Goal: Task Accomplishment & Management: Manage account settings

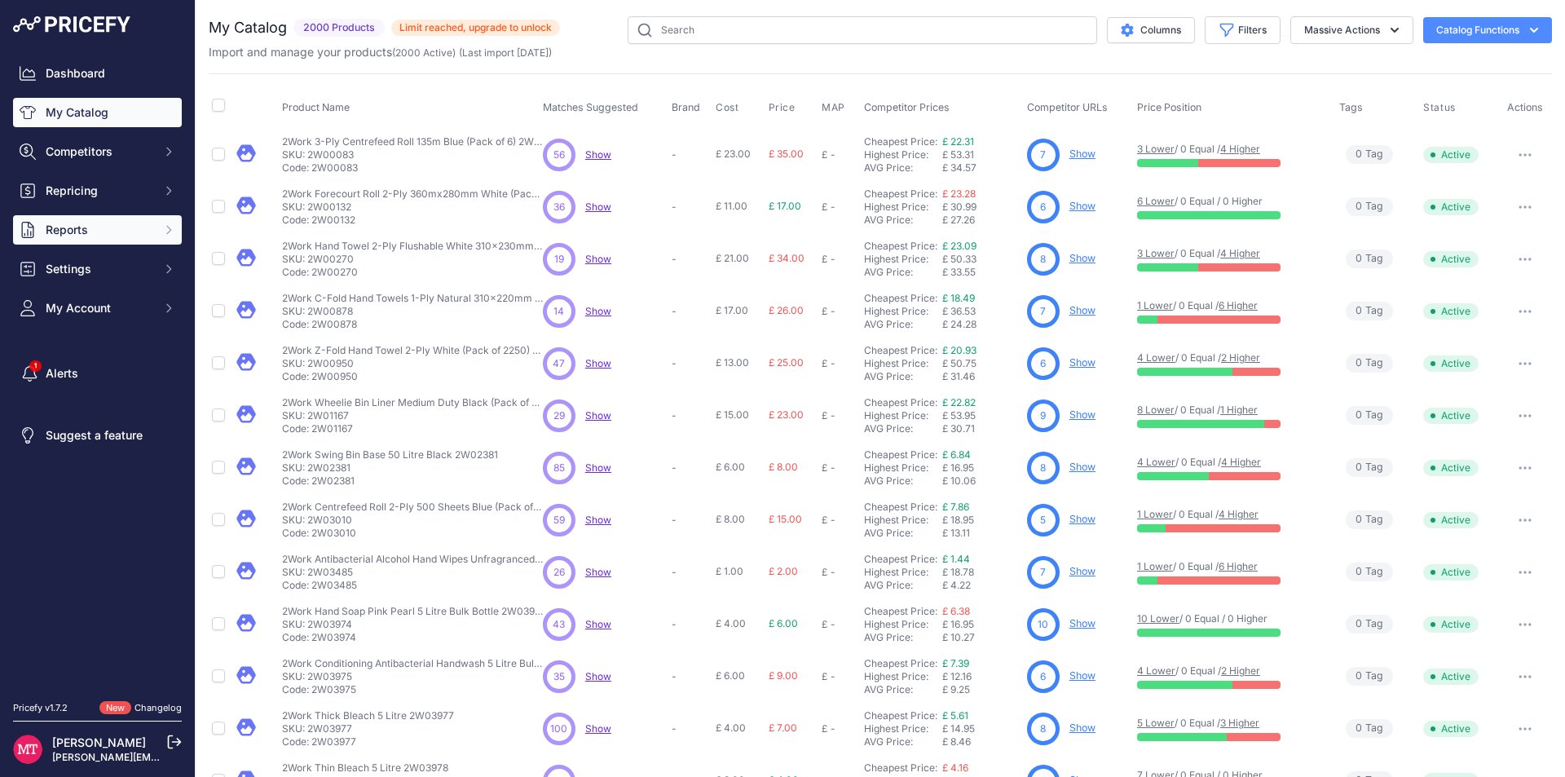
click at [125, 224] on span "Reports" at bounding box center [99, 230] width 107 height 16
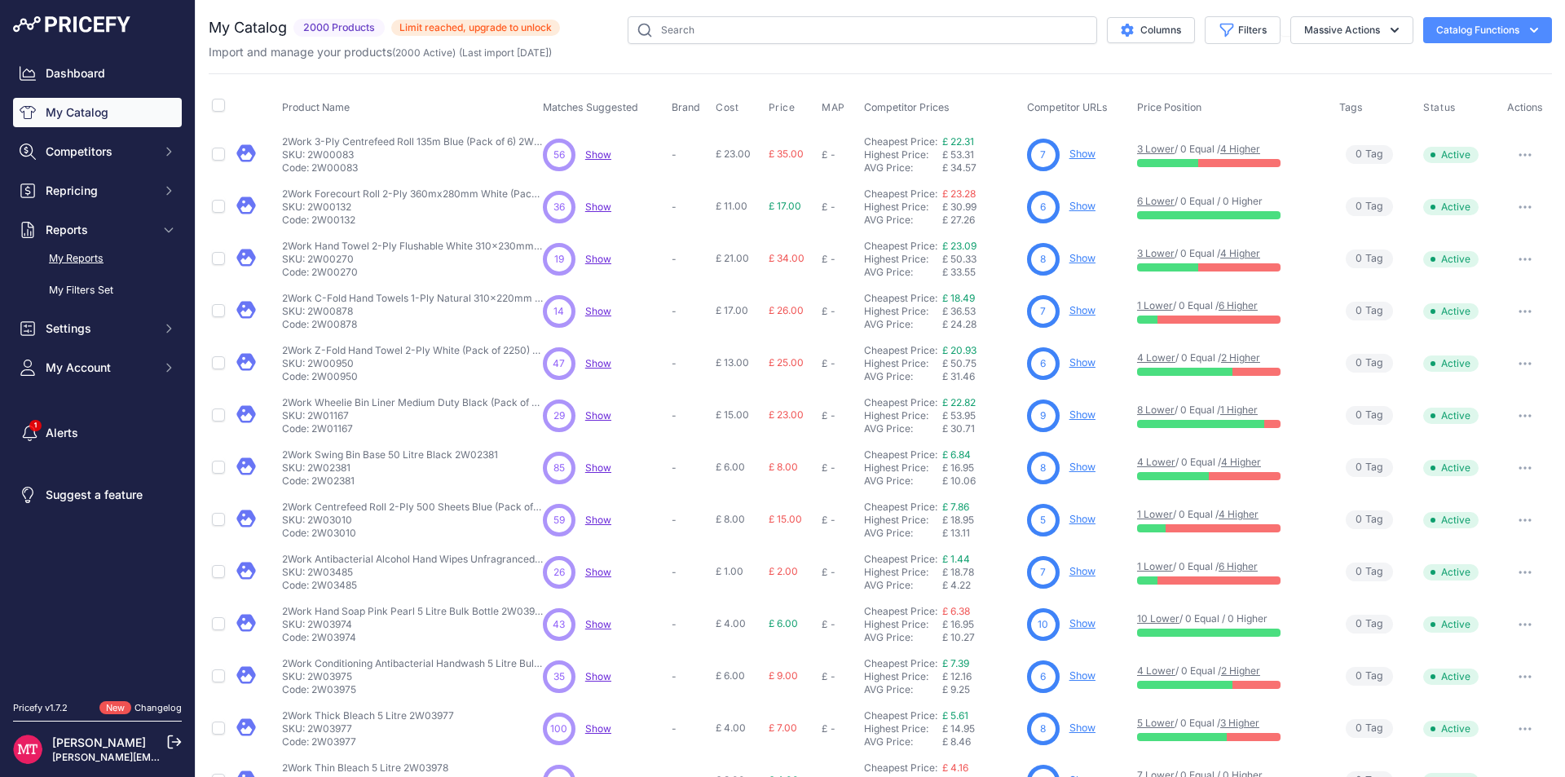
click at [116, 258] on link "My Reports" at bounding box center [97, 258] width 169 height 29
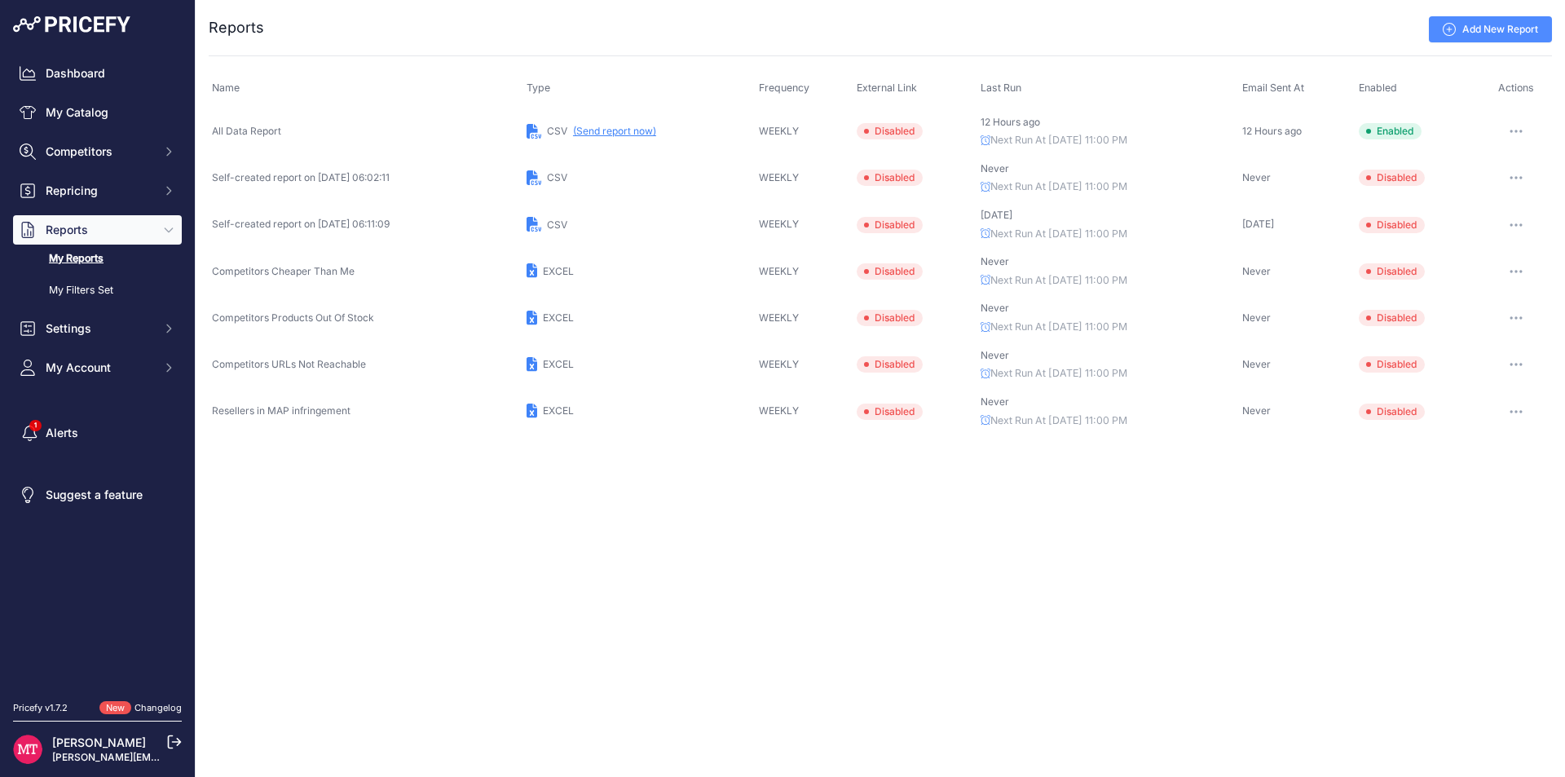
click at [648, 134] on button "(Send report now)" at bounding box center [614, 131] width 83 height 13
click at [106, 113] on link "My Catalog" at bounding box center [97, 112] width 169 height 29
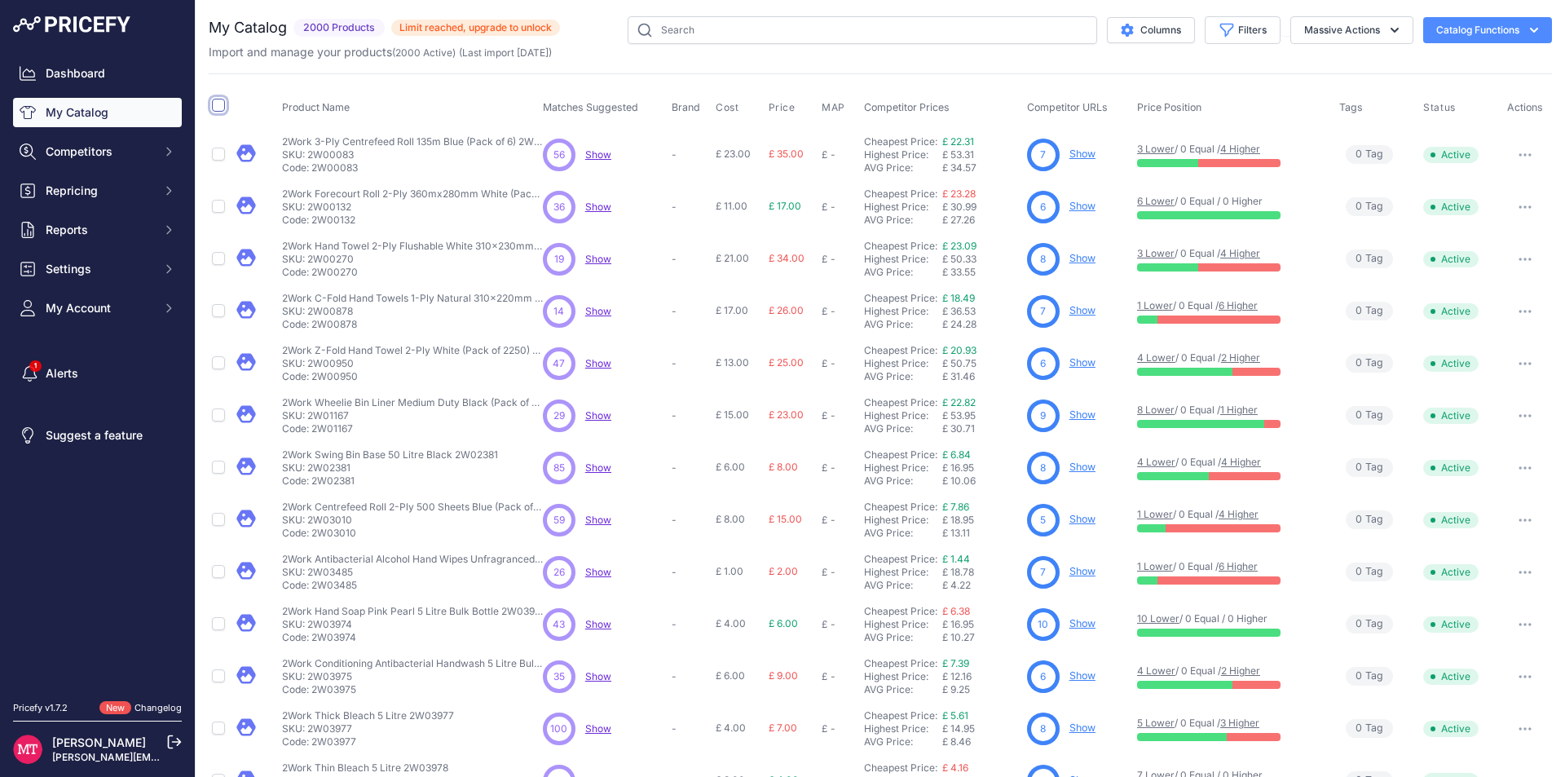
click at [217, 104] on input "checkbox" at bounding box center [218, 105] width 13 height 13
checkbox input "true"
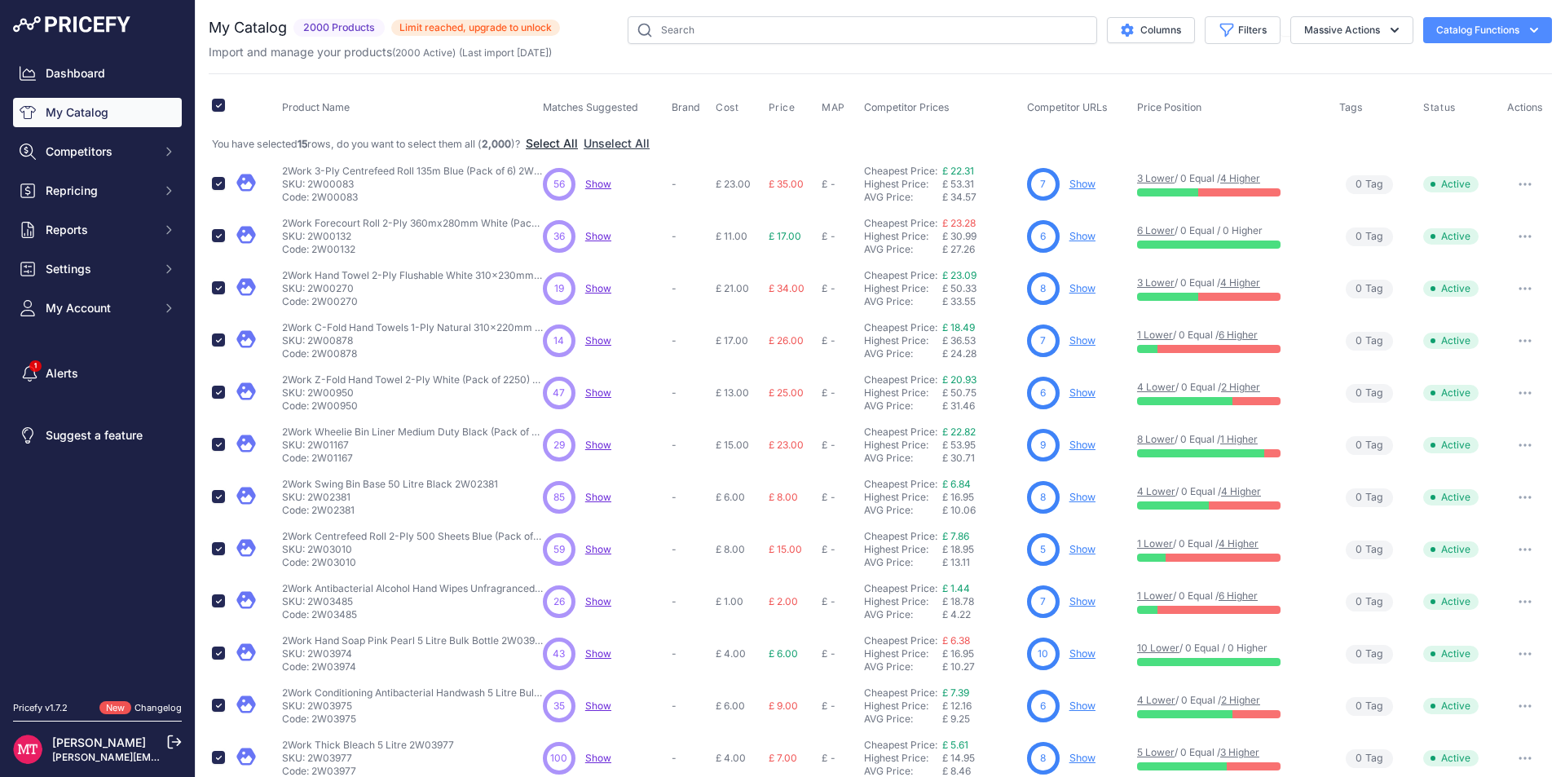
click at [578, 141] on button "Select All" at bounding box center [552, 143] width 52 height 16
click at [1347, 29] on button "Massive Actions" at bounding box center [1351, 30] width 123 height 28
click at [1328, 132] on button "Delete" at bounding box center [1348, 126] width 130 height 29
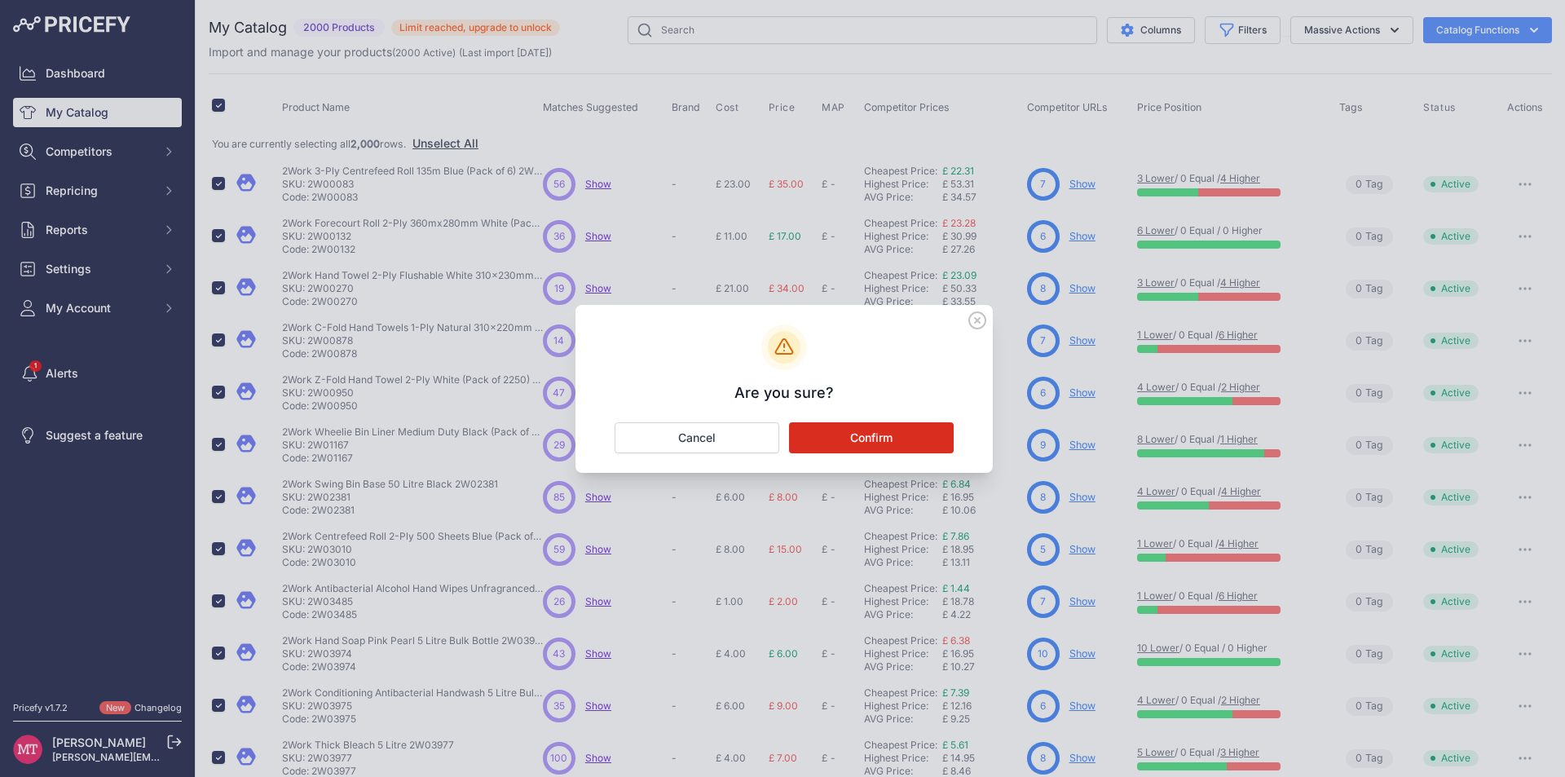
click at [830, 439] on button "Confirm" at bounding box center [871, 437] width 165 height 31
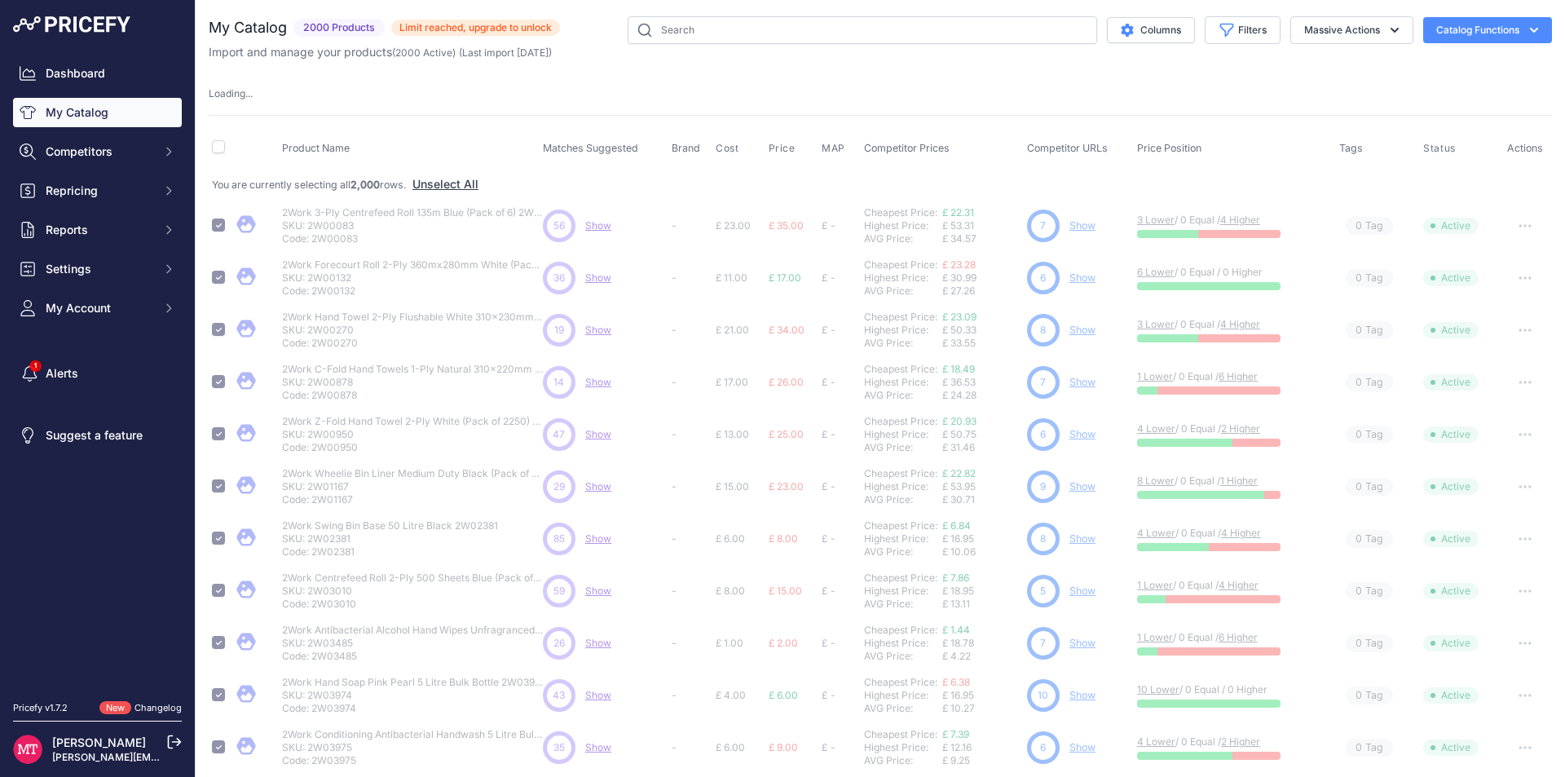
checkbox input "false"
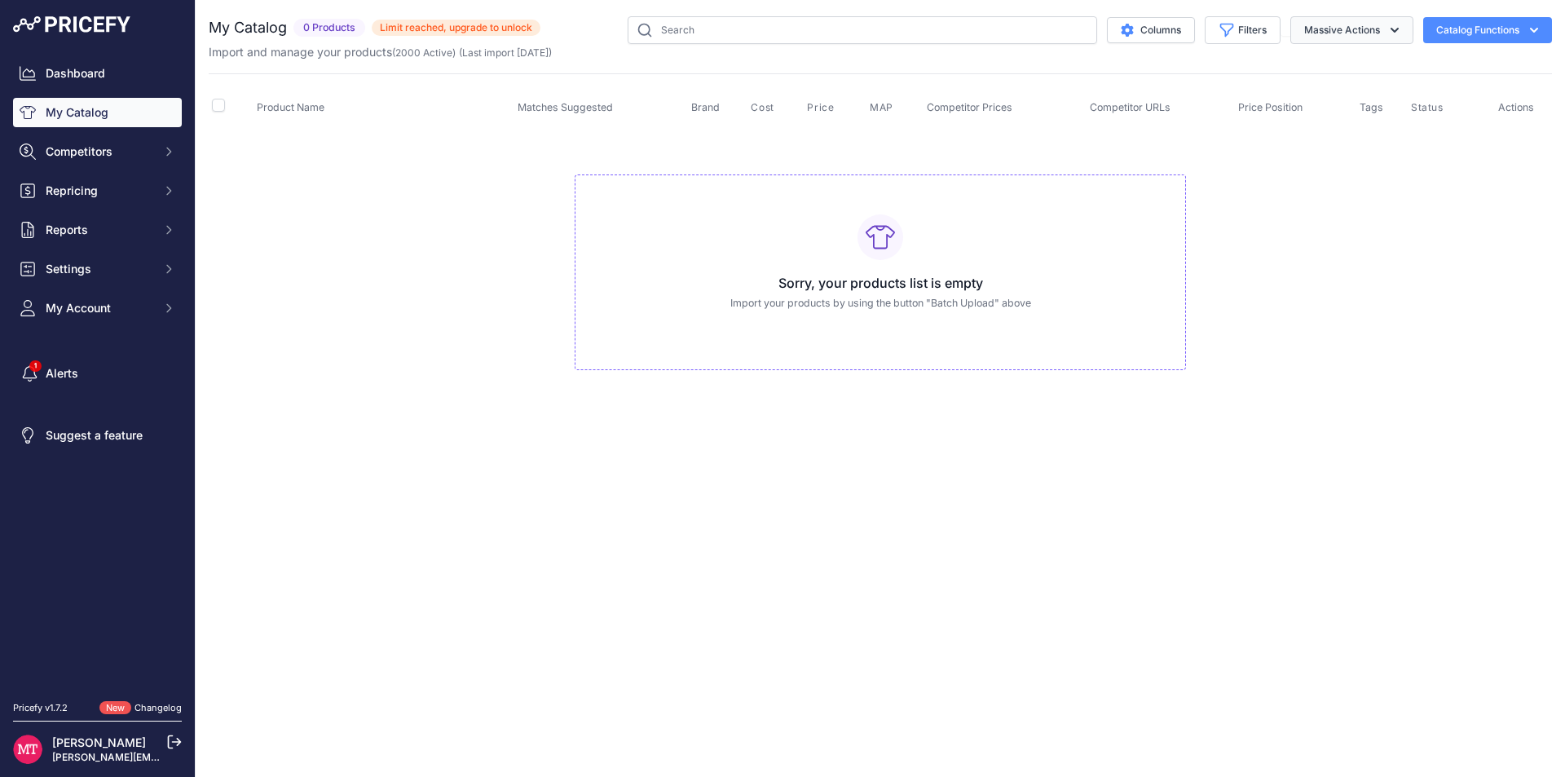
click at [1401, 27] on icon "button" at bounding box center [1394, 30] width 16 height 16
click at [1480, 33] on button "Catalog Functions" at bounding box center [1487, 30] width 129 height 26
click at [1441, 118] on link "Batch Upload" at bounding box center [1459, 122] width 183 height 29
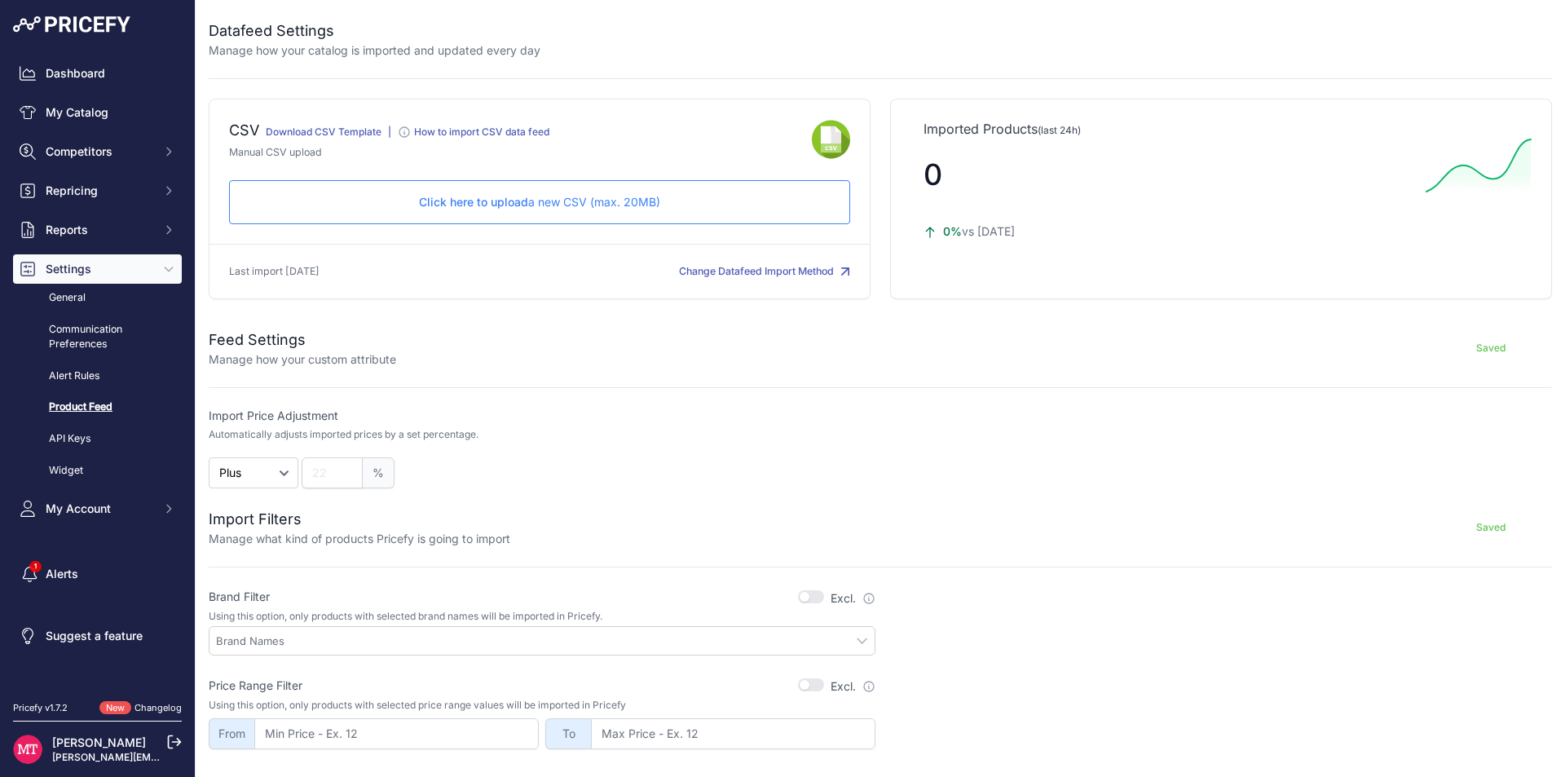
click at [462, 199] on span "Click here to upload" at bounding box center [473, 202] width 109 height 14
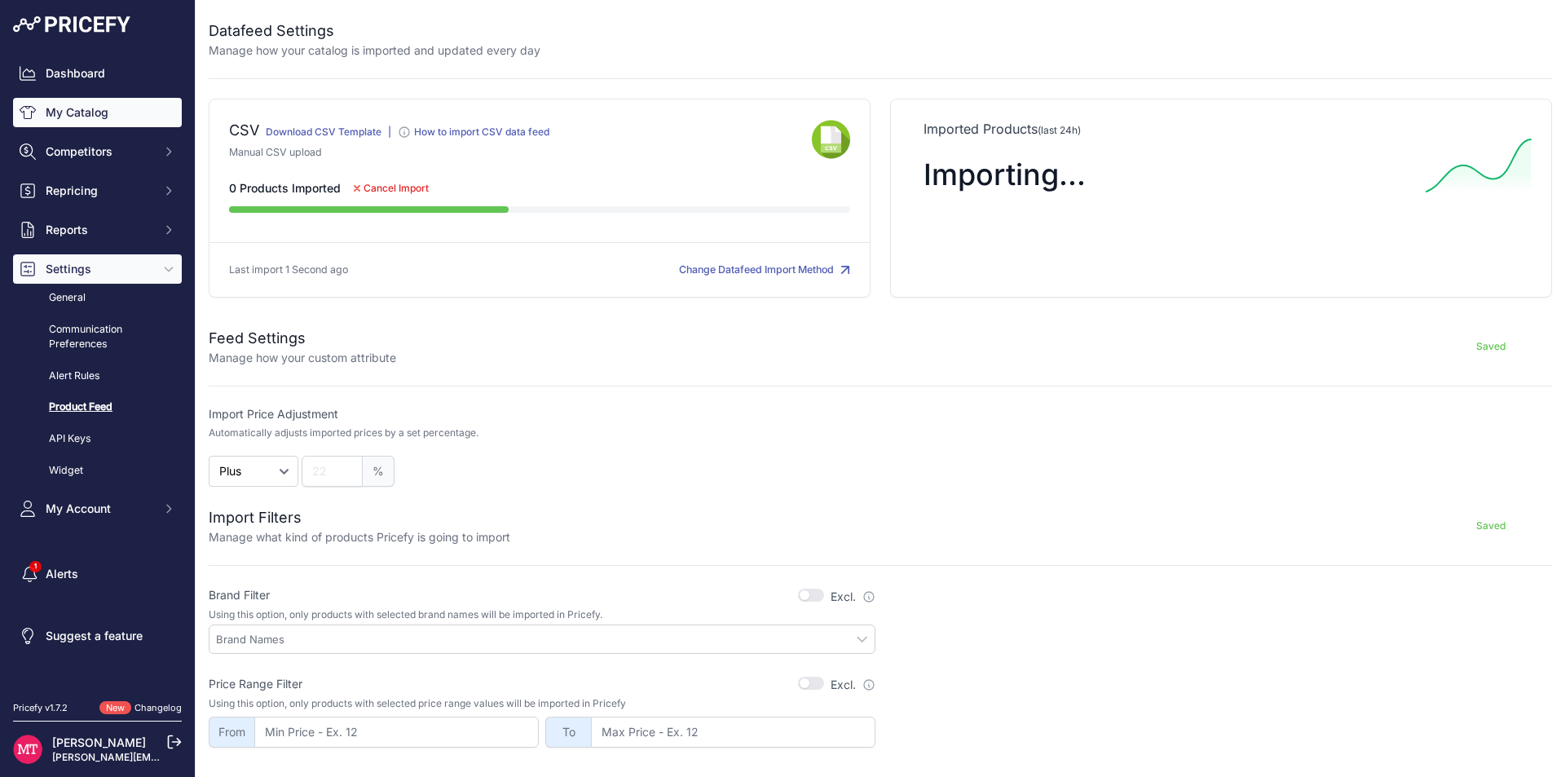
click at [62, 111] on link "My Catalog" at bounding box center [97, 112] width 169 height 29
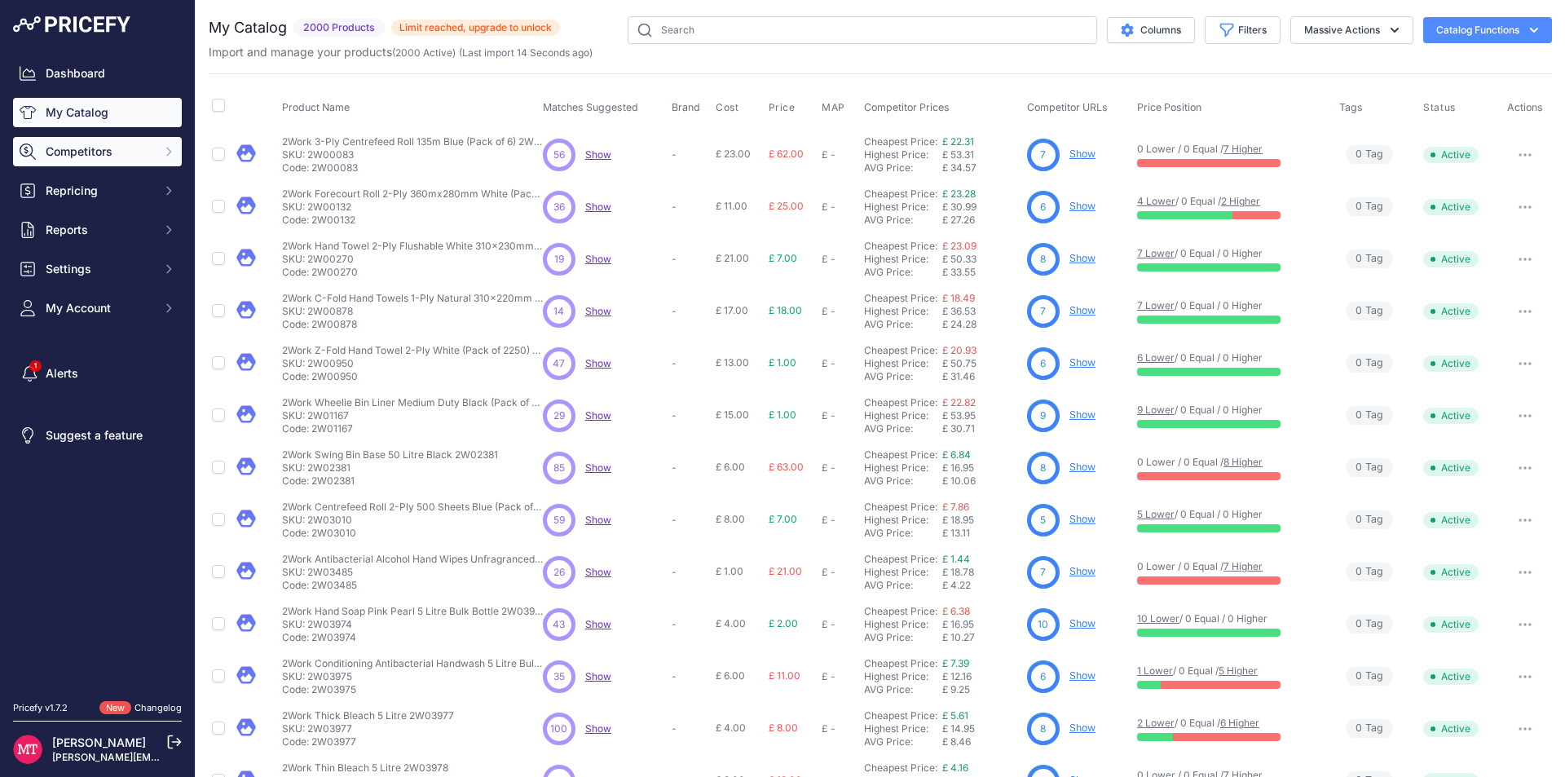
click at [87, 152] on span "Competitors" at bounding box center [99, 151] width 107 height 16
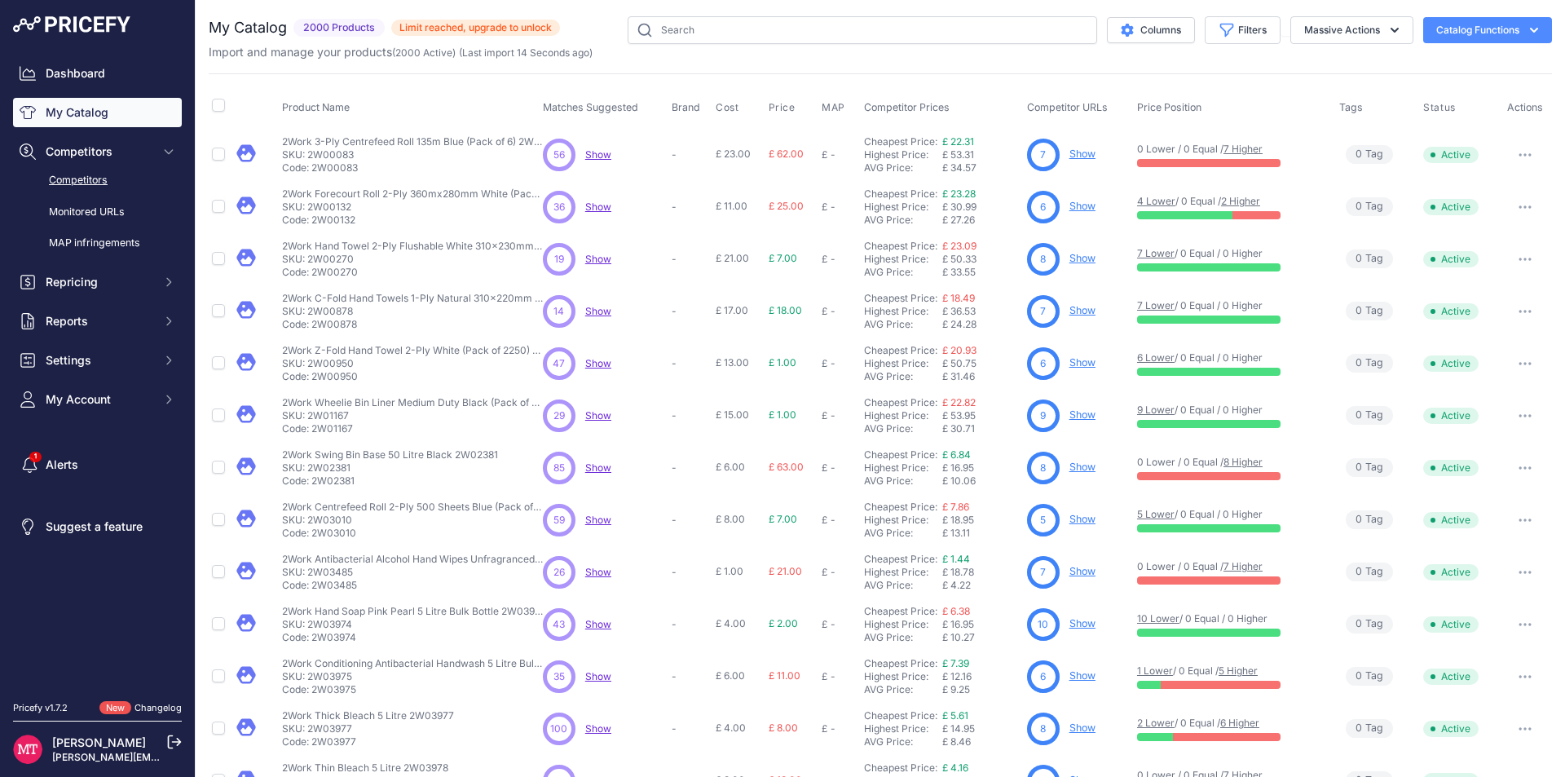
click at [109, 192] on link "Competitors" at bounding box center [97, 180] width 169 height 29
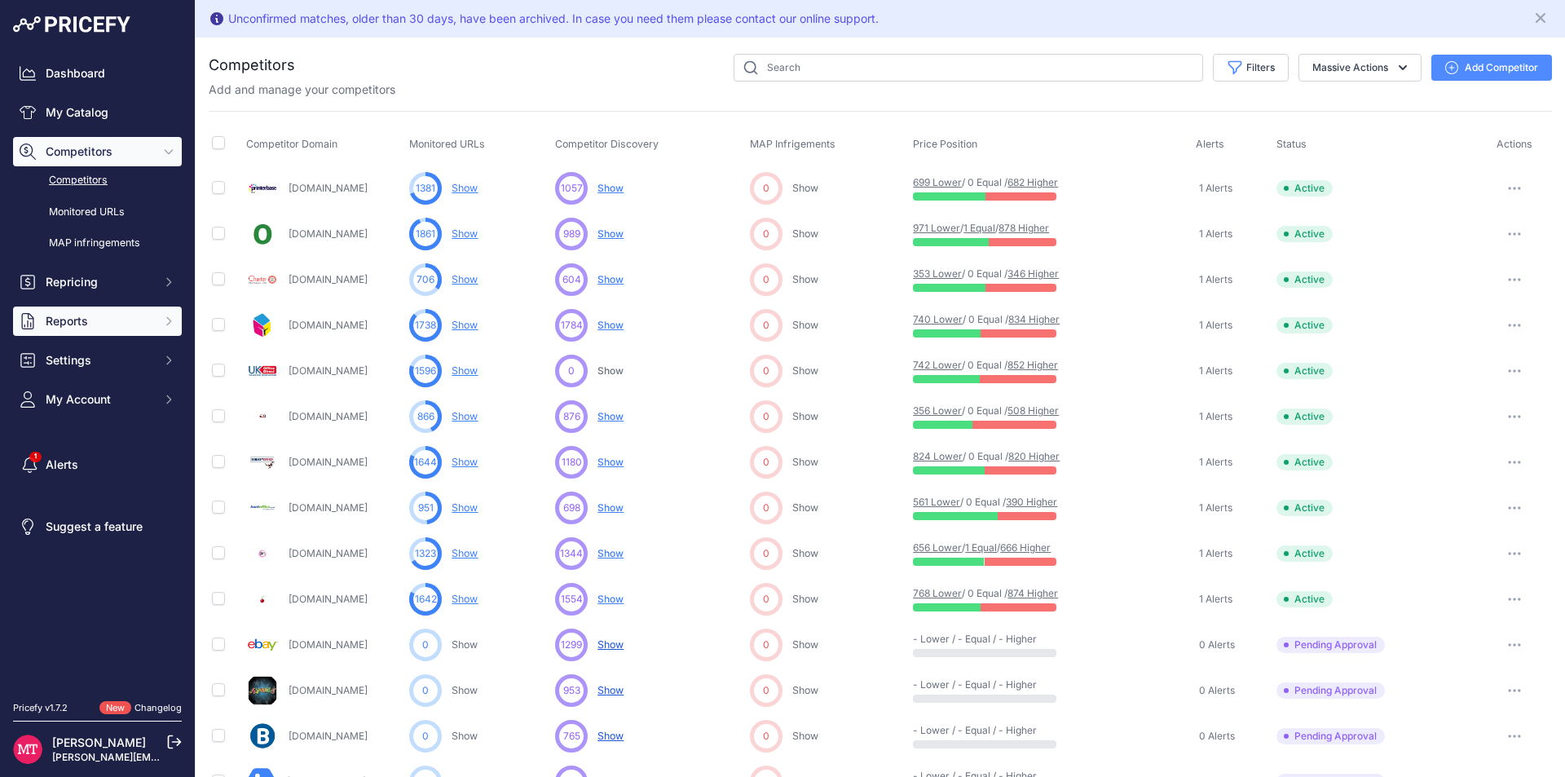
click at [83, 323] on span "Reports" at bounding box center [99, 321] width 107 height 16
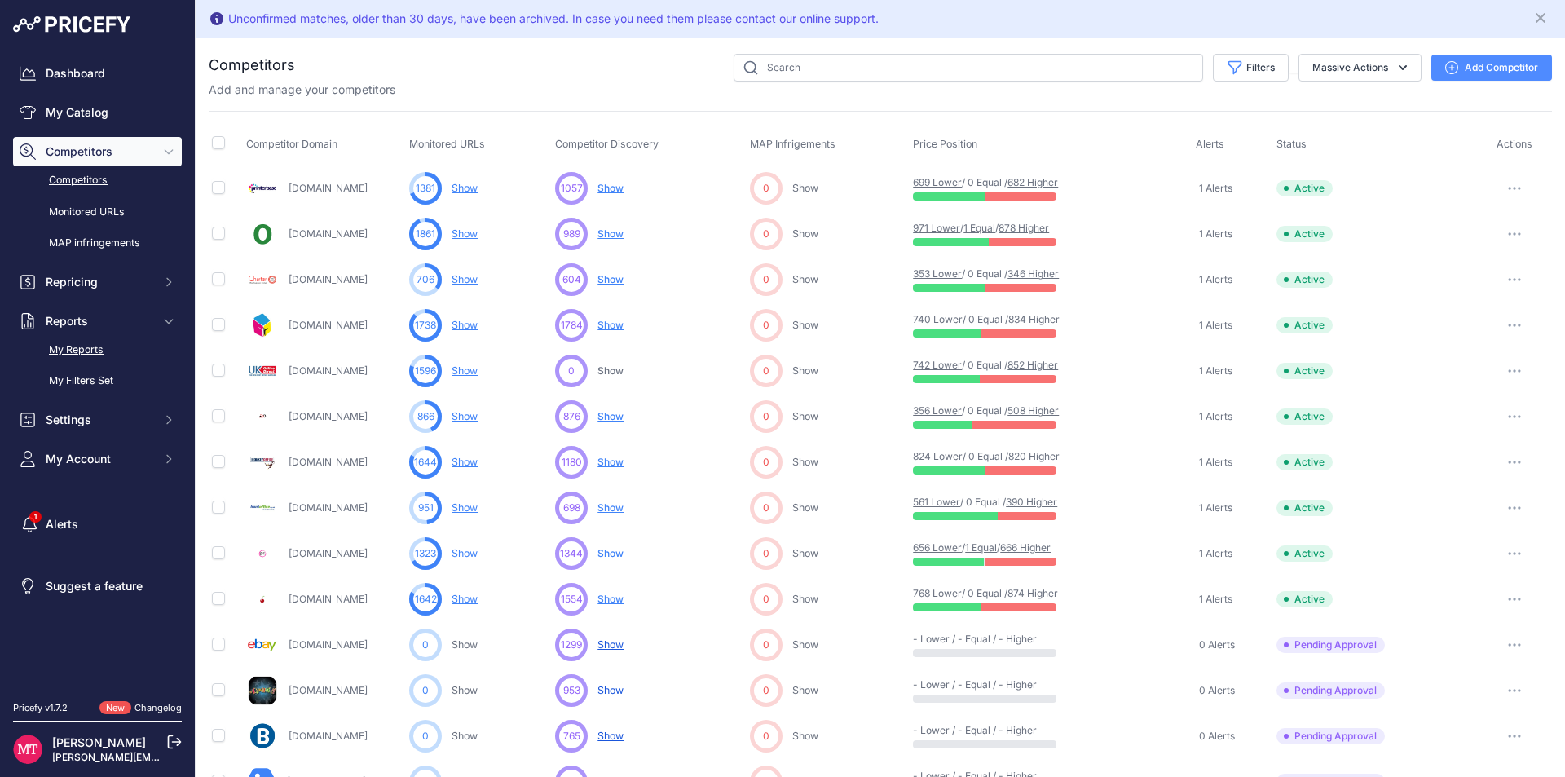
click at [109, 350] on link "My Reports" at bounding box center [97, 350] width 169 height 29
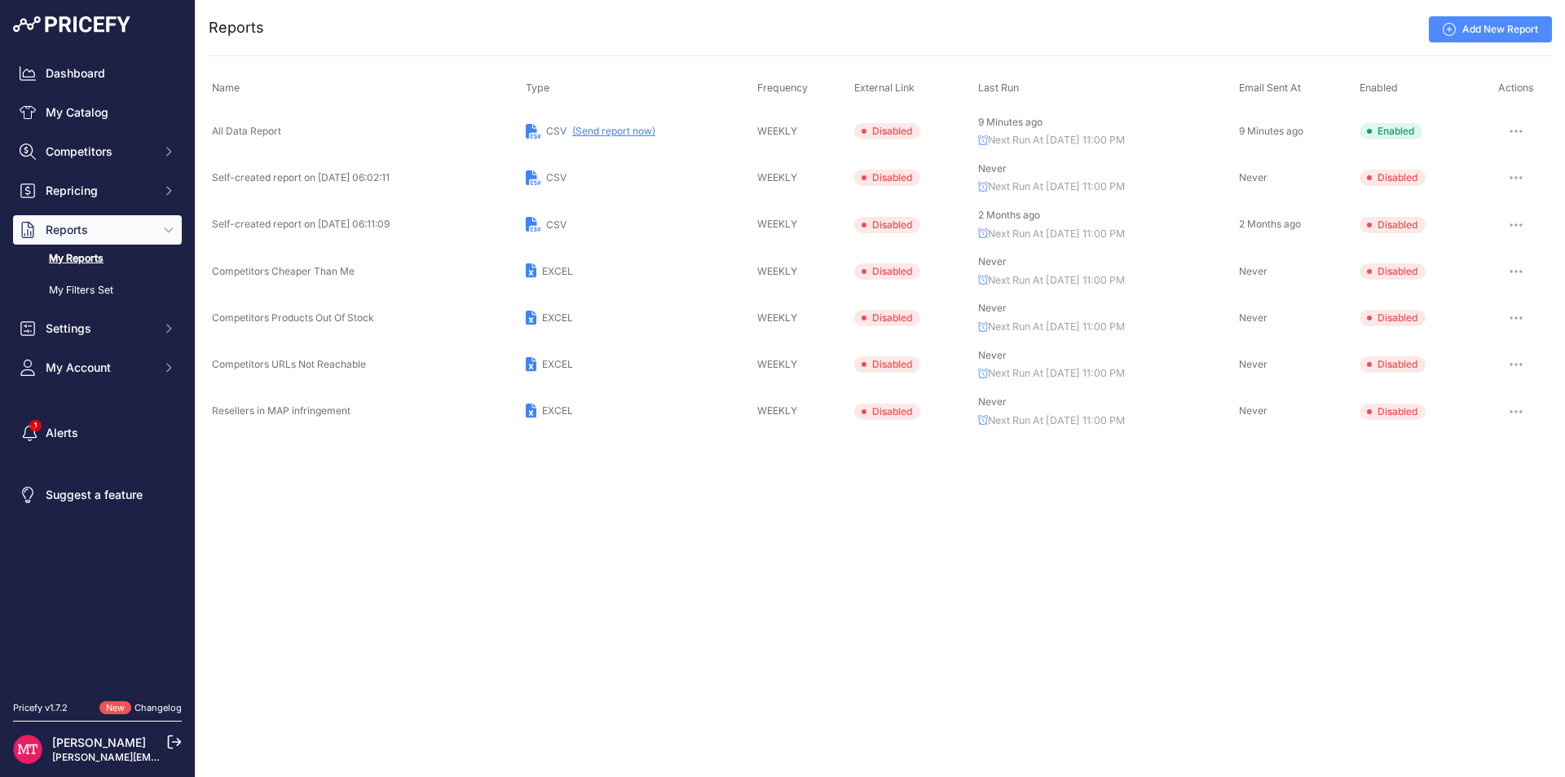
click at [621, 127] on button "(Send report now)" at bounding box center [613, 131] width 83 height 13
drag, startPoint x: 107, startPoint y: 146, endPoint x: 111, endPoint y: 155, distance: 9.8
click at [108, 146] on span "Competitors" at bounding box center [99, 151] width 107 height 16
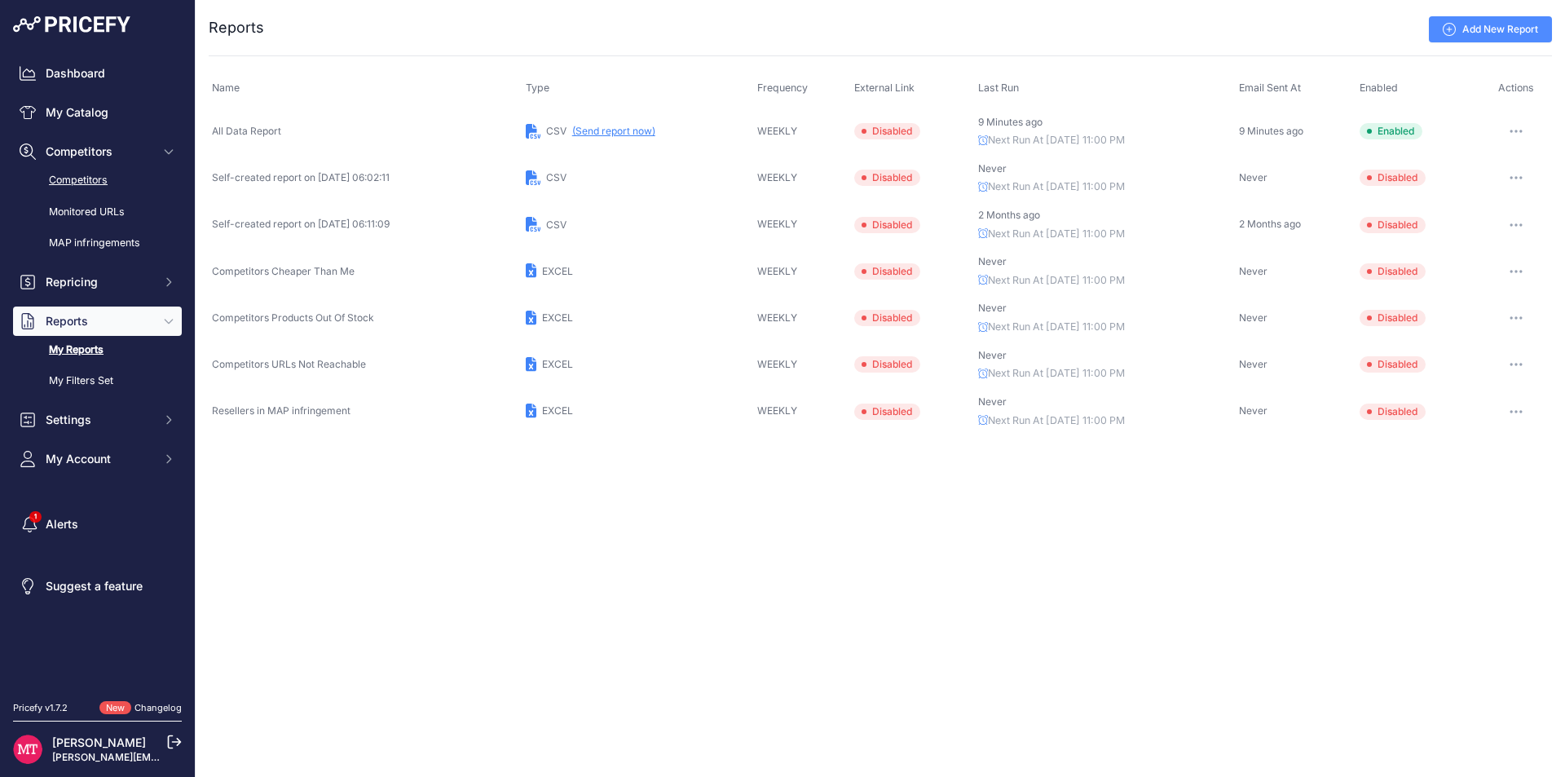
click at [112, 170] on link "Competitors" at bounding box center [97, 180] width 169 height 29
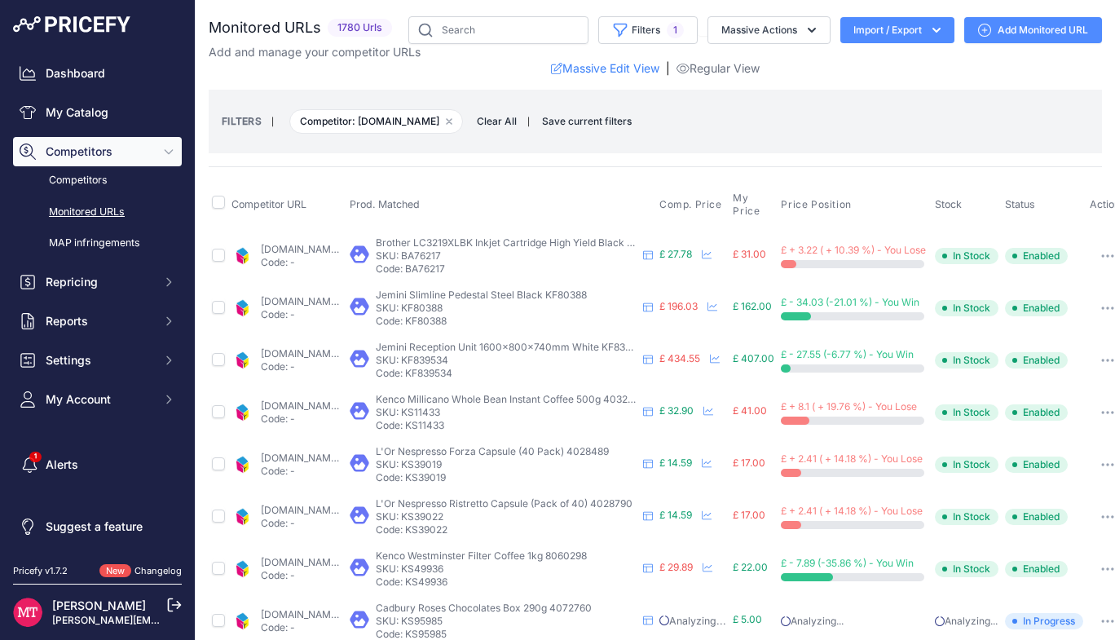
scroll to position [713, 0]
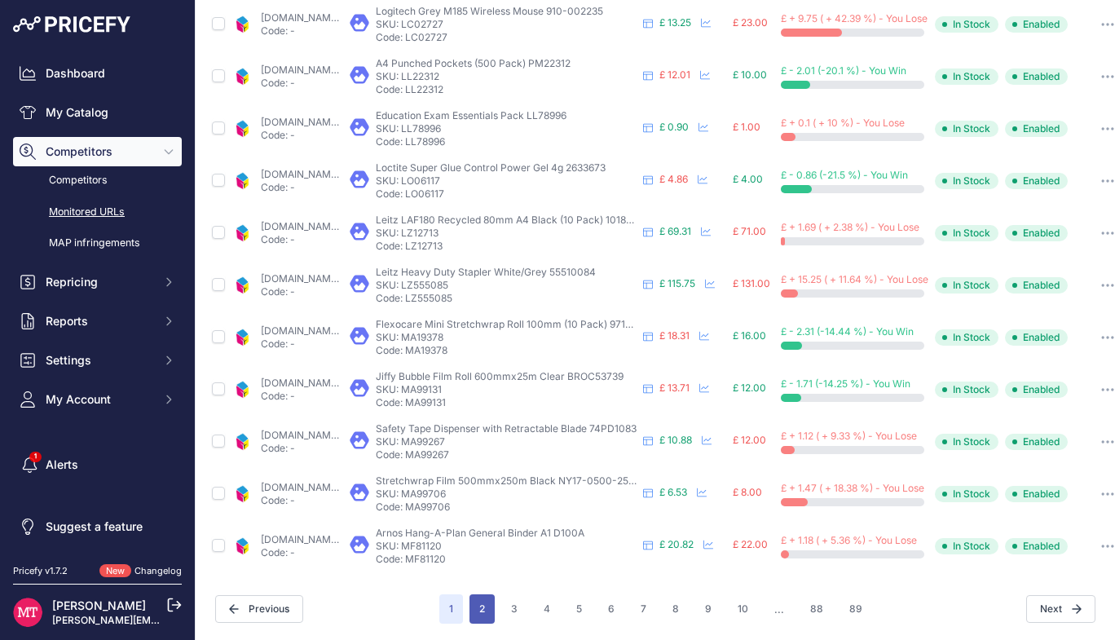
click at [484, 598] on button "2" at bounding box center [481, 608] width 25 height 29
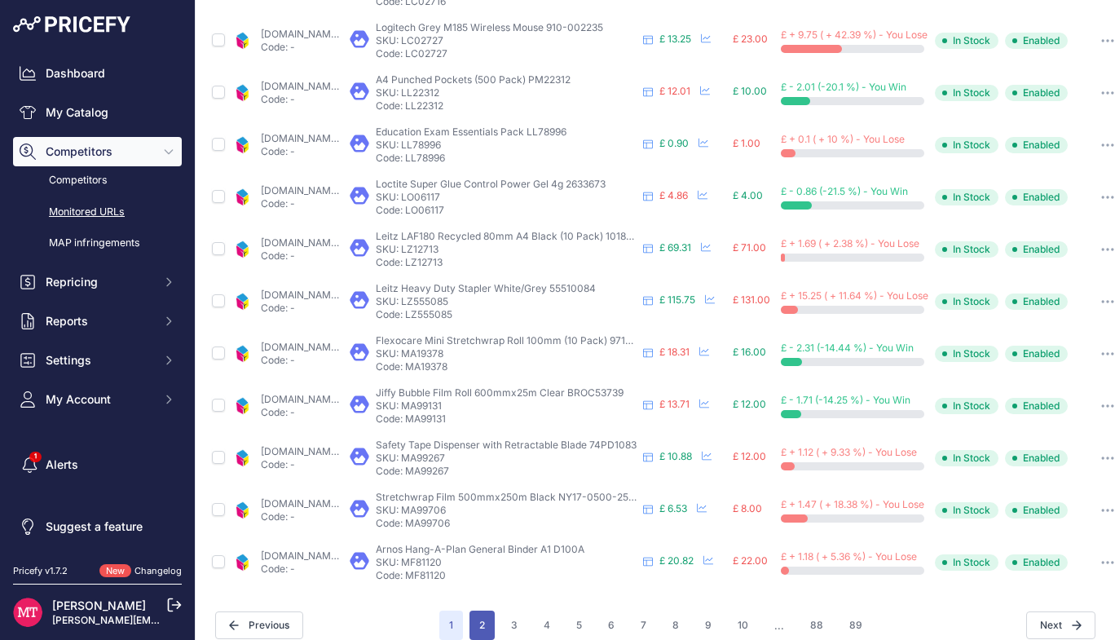
scroll to position [741, 0]
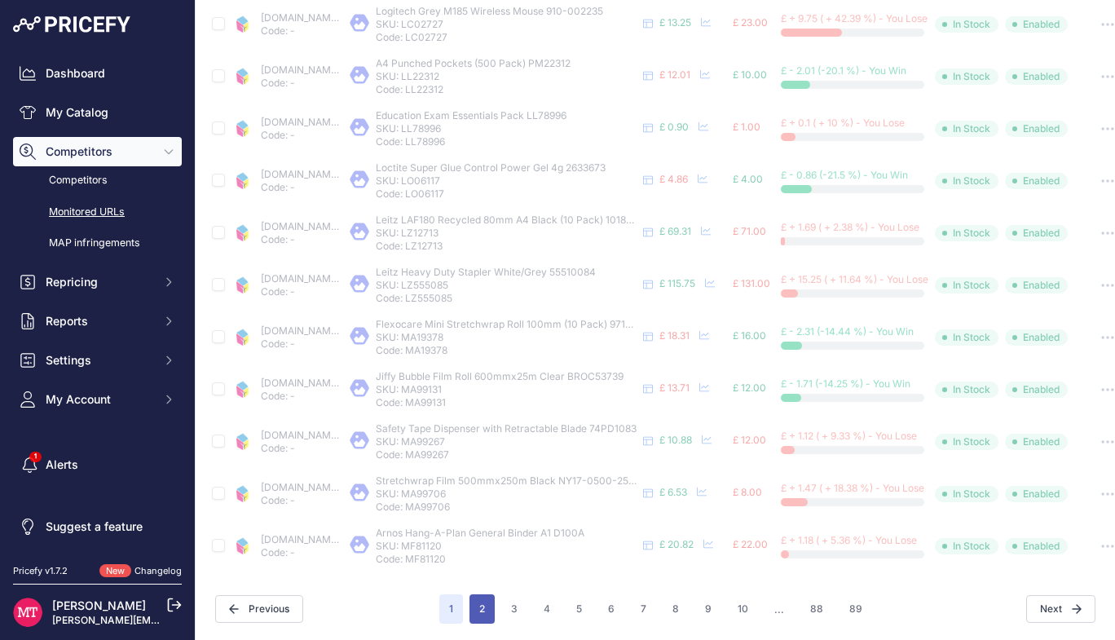
click at [478, 596] on button "2" at bounding box center [481, 608] width 25 height 29
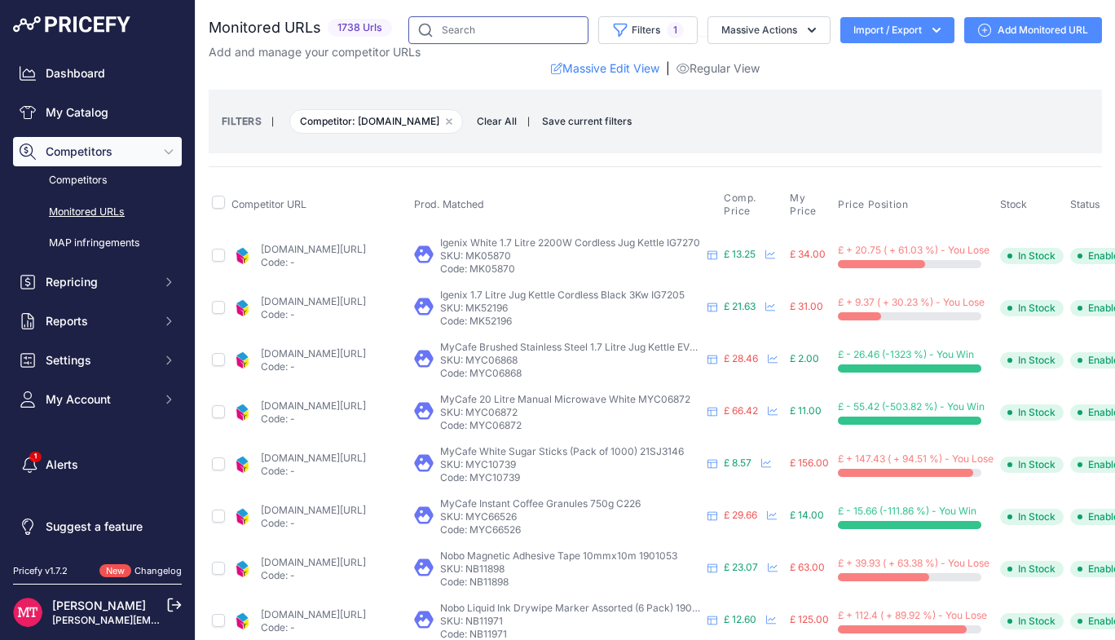
click at [475, 33] on input "text" at bounding box center [498, 30] width 180 height 28
click at [466, 24] on input "text" at bounding box center [498, 30] width 180 height 28
paste input "KF26082"
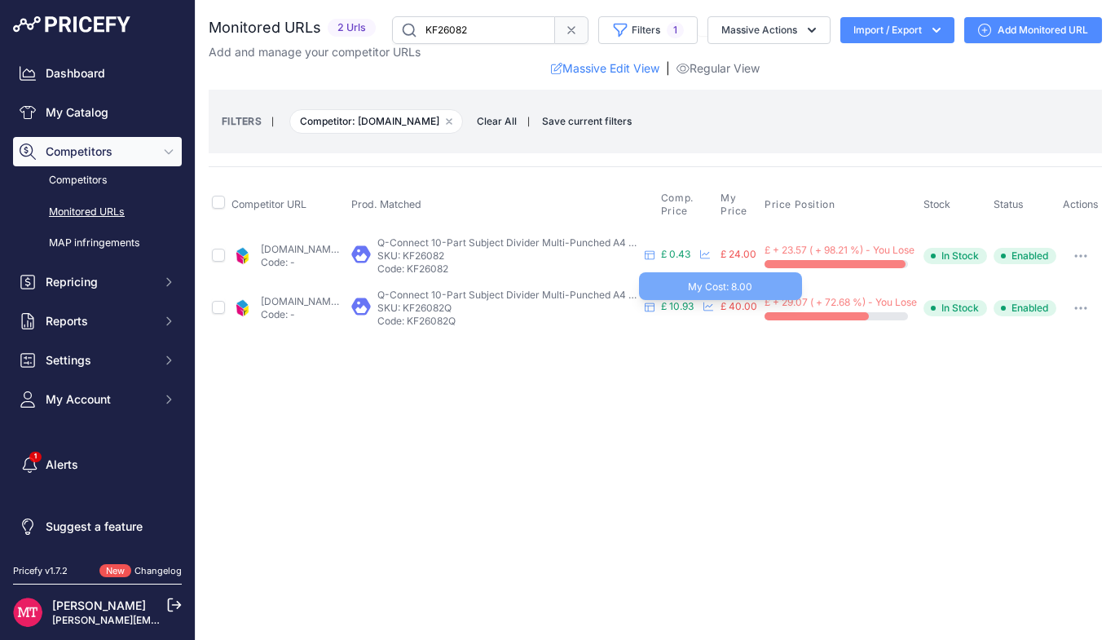
click at [757, 304] on span "£ 40.00" at bounding box center [738, 306] width 37 height 12
click at [713, 306] on icon at bounding box center [708, 306] width 10 height 9
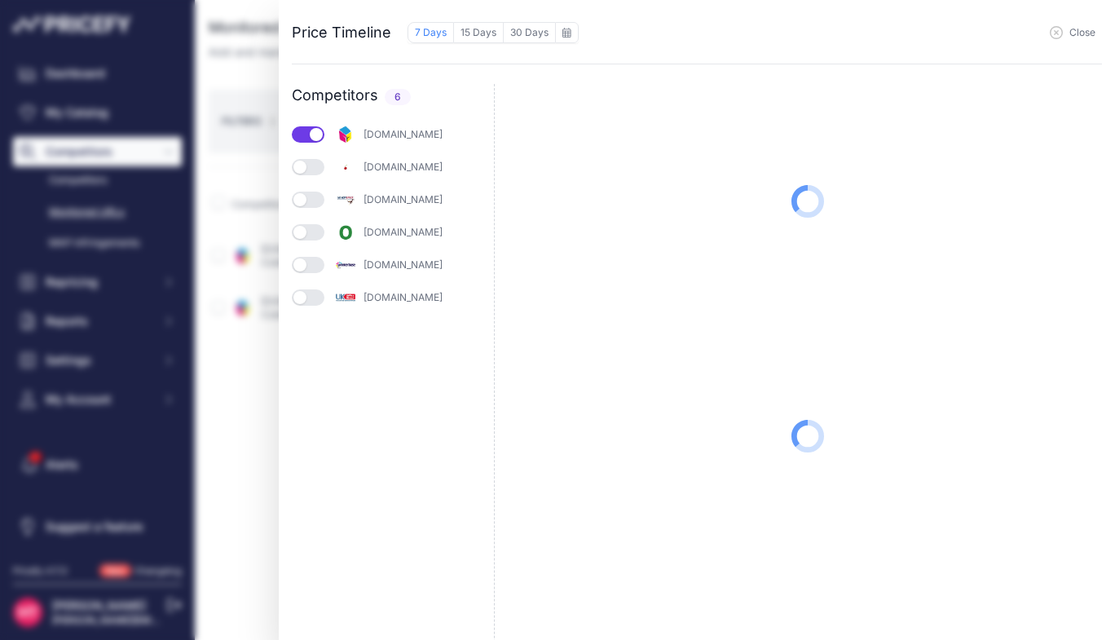
click at [242, 55] on div "Price Timeline 7 Days 15 Days 30 Days to August 2025 Sun 1" at bounding box center [557, 320] width 1115 height 640
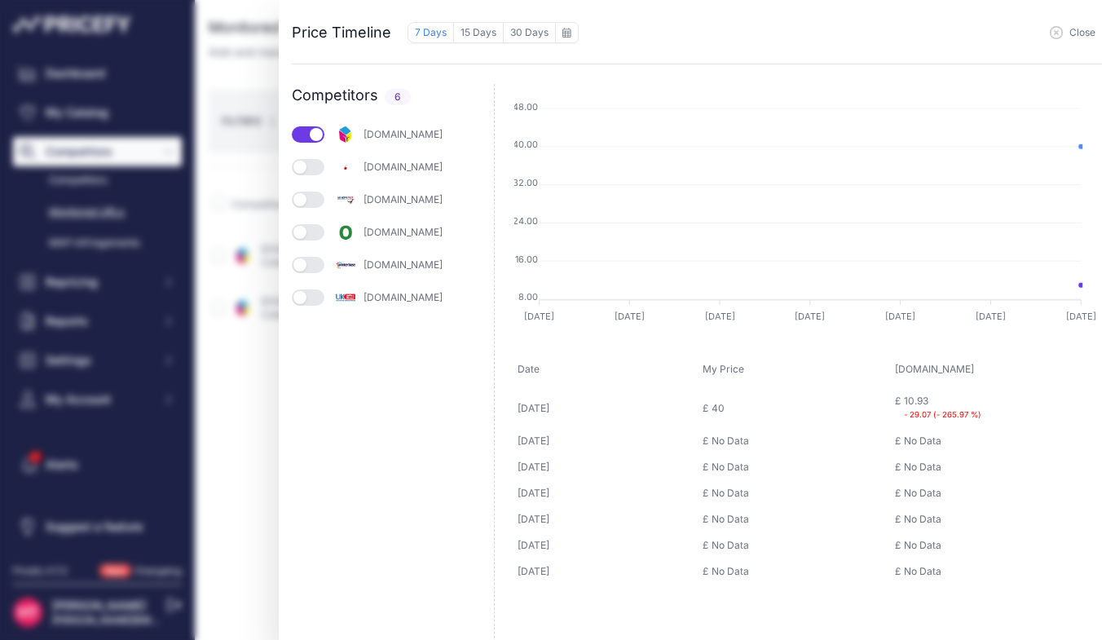
click at [1056, 31] on icon "button" at bounding box center [1056, 32] width 13 height 13
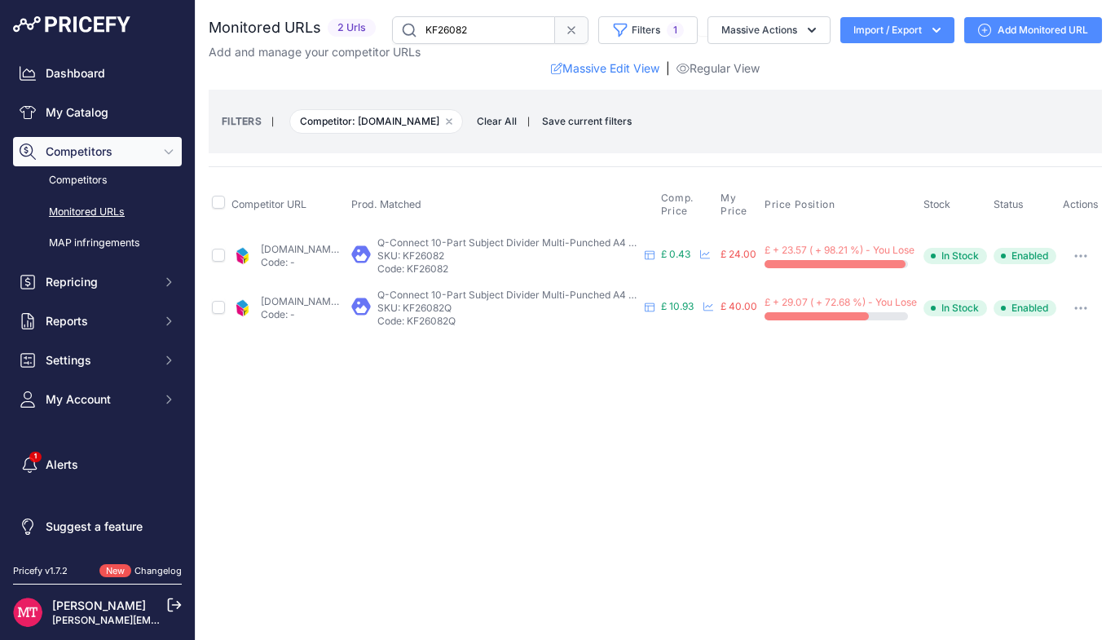
drag, startPoint x: 474, startPoint y: 37, endPoint x: 419, endPoint y: 29, distance: 55.3
click at [419, 29] on input "KF26082" at bounding box center [473, 30] width 163 height 28
click at [362, 297] on link "cartridgepeople.com/stationery/q-connect-10-part-subject-divider-multi-punched-…" at bounding box center [313, 301] width 105 height 12
paste input "35204"
type input "KF35204"
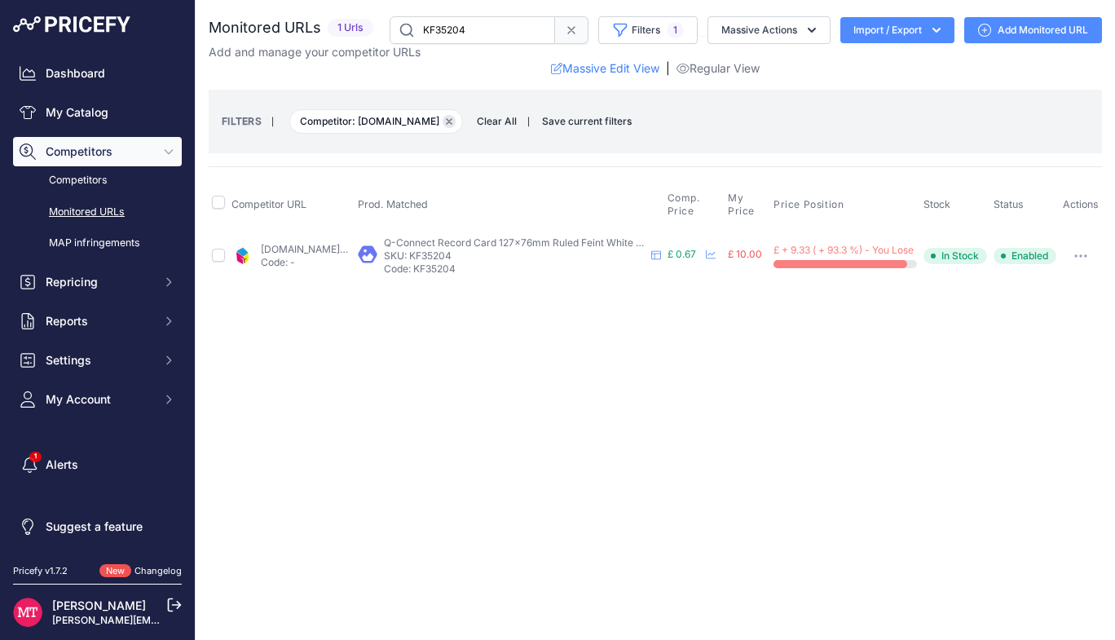
click at [456, 117] on button "Remove filter option" at bounding box center [449, 121] width 13 height 13
click at [452, 121] on icon "button" at bounding box center [449, 121] width 7 height 7
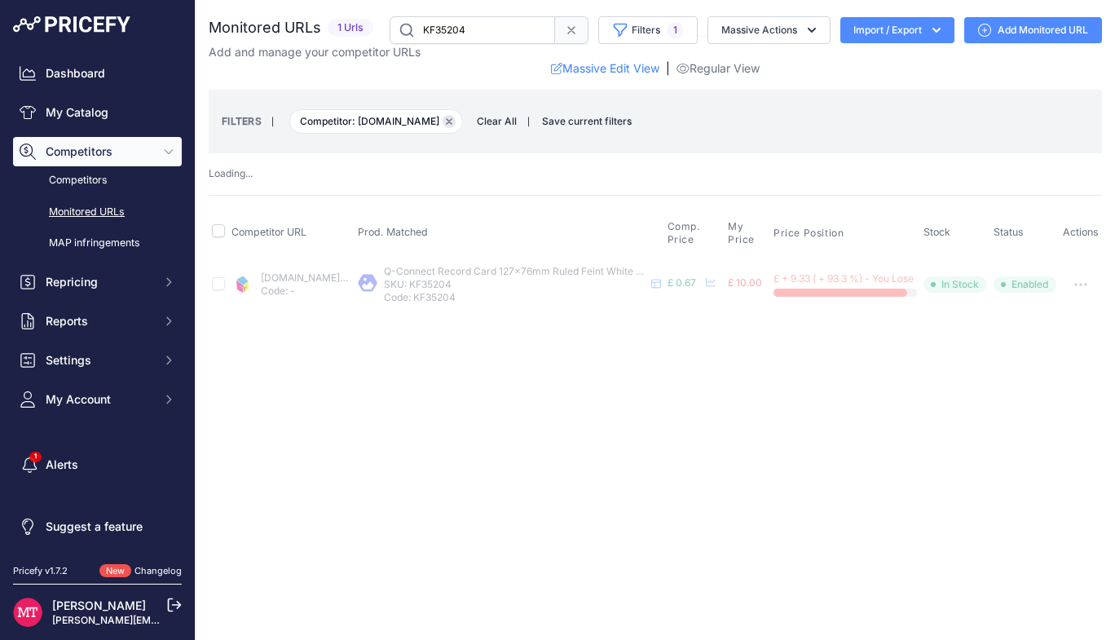
click at [452, 121] on icon "button" at bounding box center [449, 121] width 7 height 7
click at [92, 212] on link "Monitored URLs" at bounding box center [97, 212] width 169 height 29
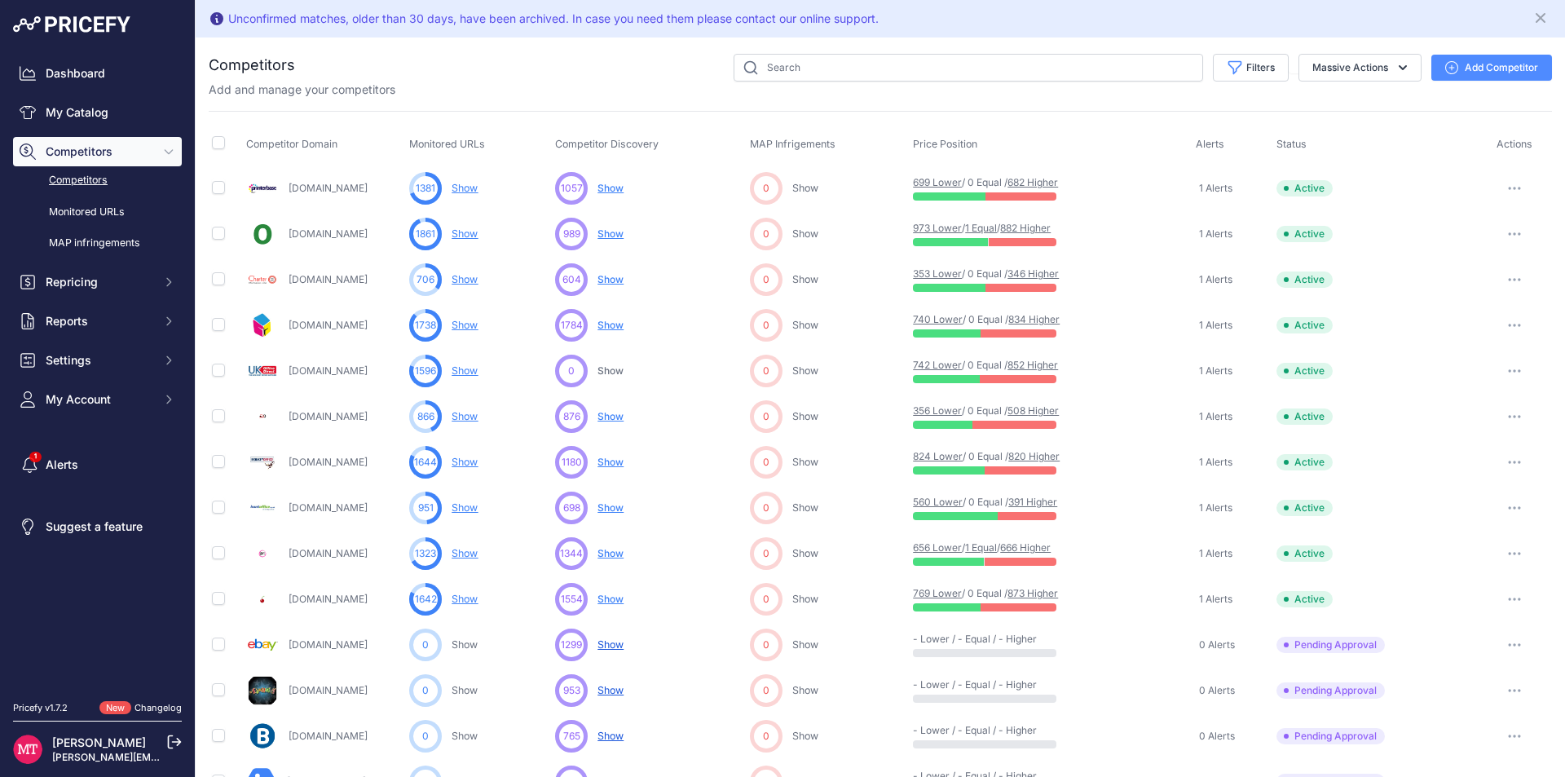
click at [464, 328] on link "Show" at bounding box center [465, 325] width 26 height 12
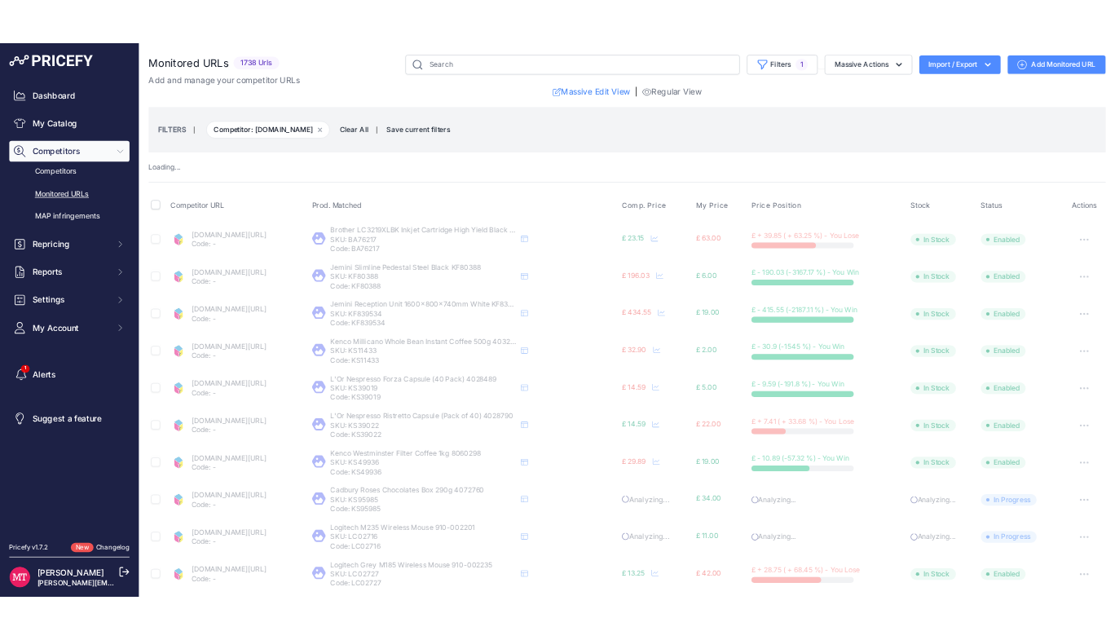
scroll to position [584, 0]
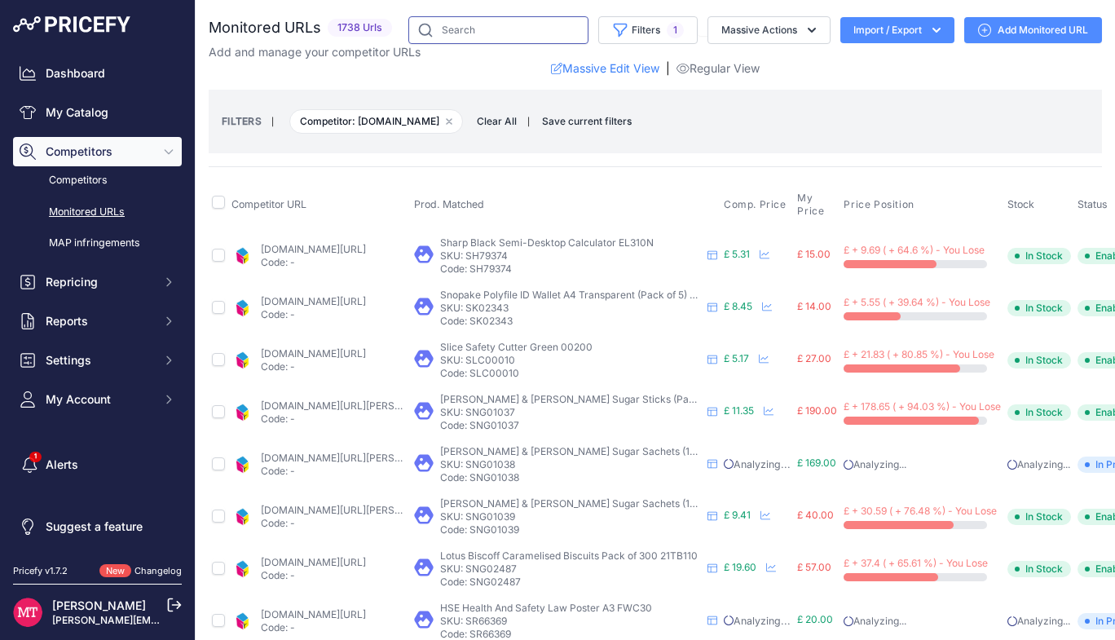
click at [493, 33] on input "text" at bounding box center [498, 30] width 180 height 28
paste input "KF76985"
type input "KF76985"
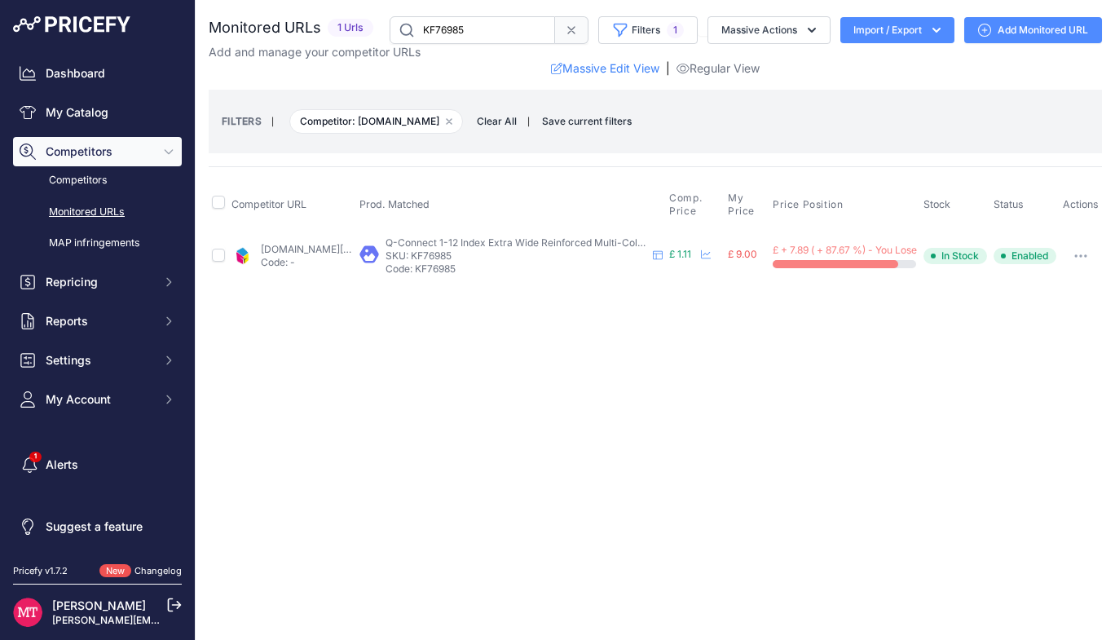
click at [342, 250] on link "cartridgepeople.com/stationery/q-connect-1-12-index-extra-wide-reinforced-multi…" at bounding box center [313, 249] width 105 height 12
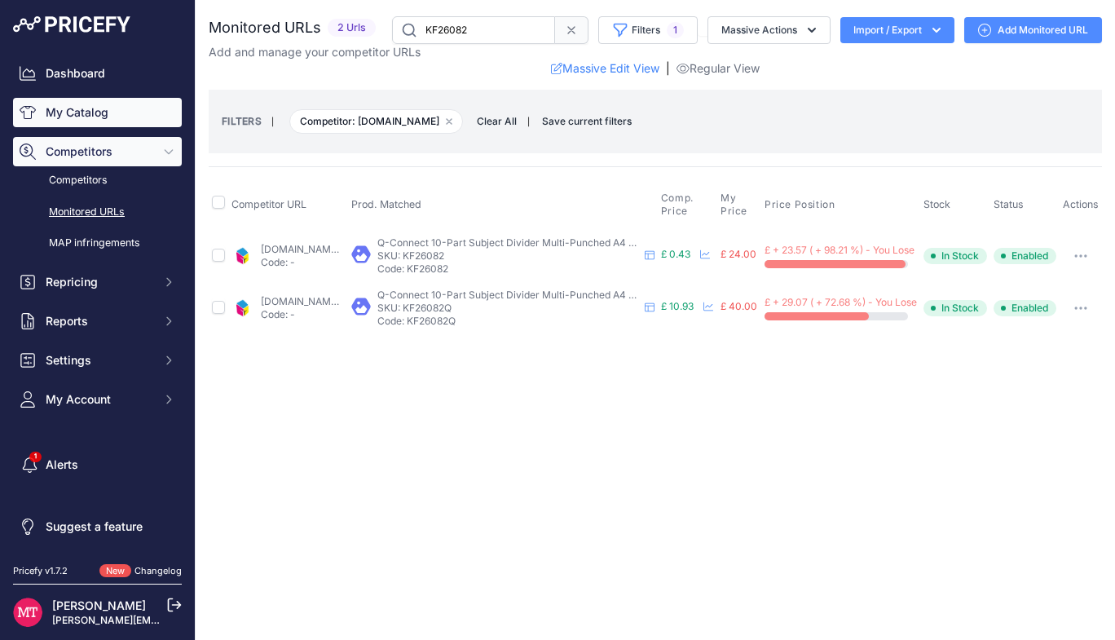
click at [97, 99] on link "My Catalog" at bounding box center [97, 112] width 169 height 29
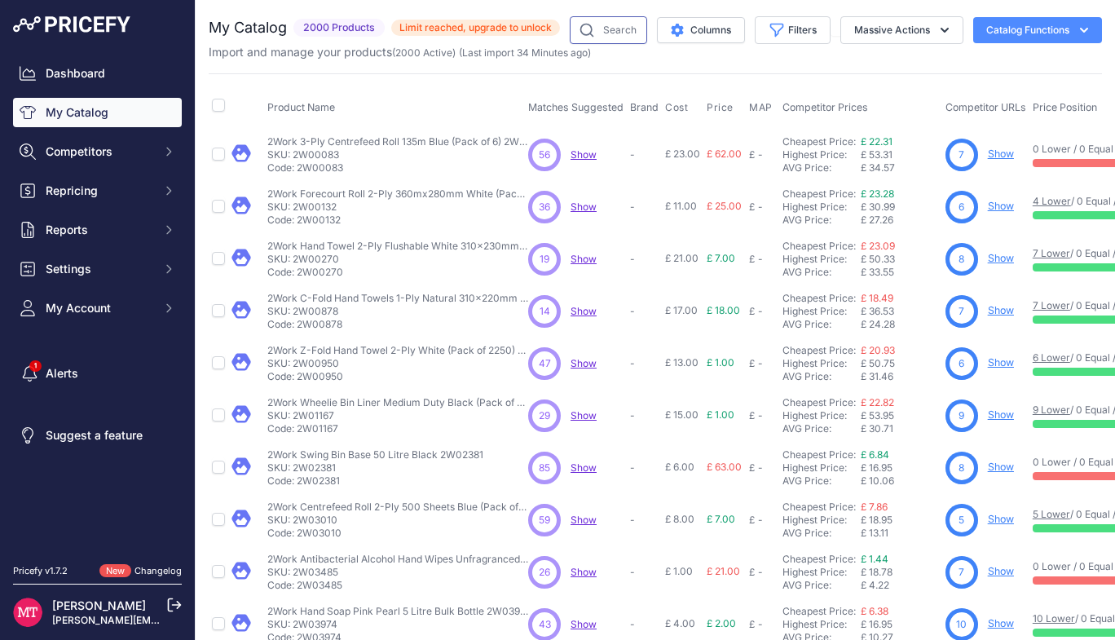
click at [597, 30] on input "text" at bounding box center [608, 30] width 77 height 28
paste input "KF26082"
type input "KF26082"
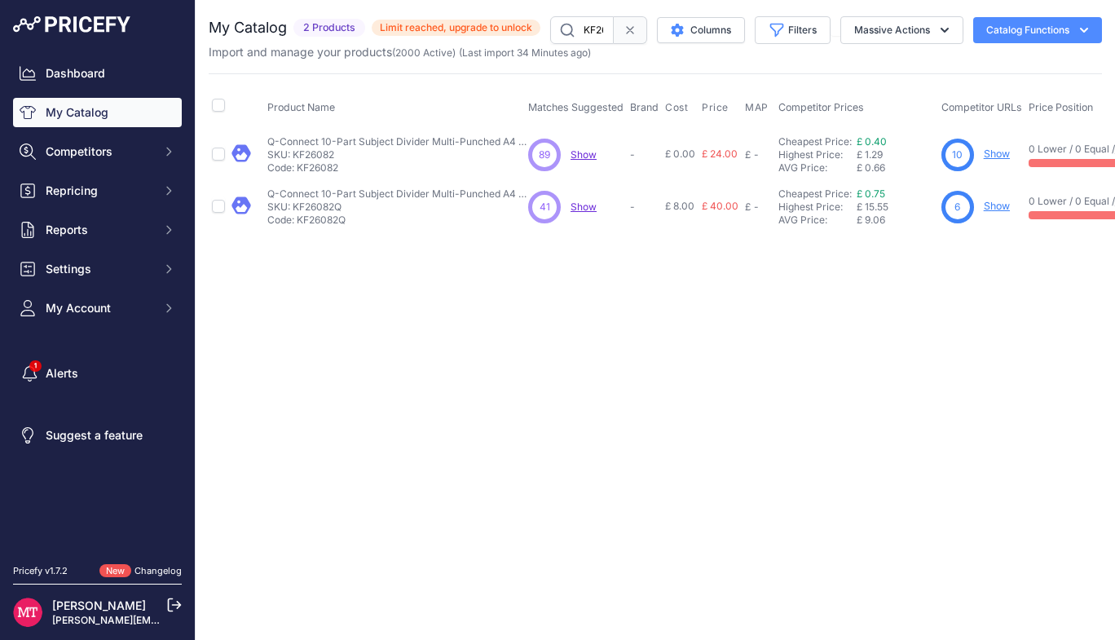
click at [1041, 325] on div "Close You are not connected to the internet. ​" at bounding box center [655, 320] width 919 height 640
drag, startPoint x: 584, startPoint y: 34, endPoint x: 637, endPoint y: 41, distance: 53.4
click at [637, 42] on div "KF26082" at bounding box center [598, 30] width 97 height 28
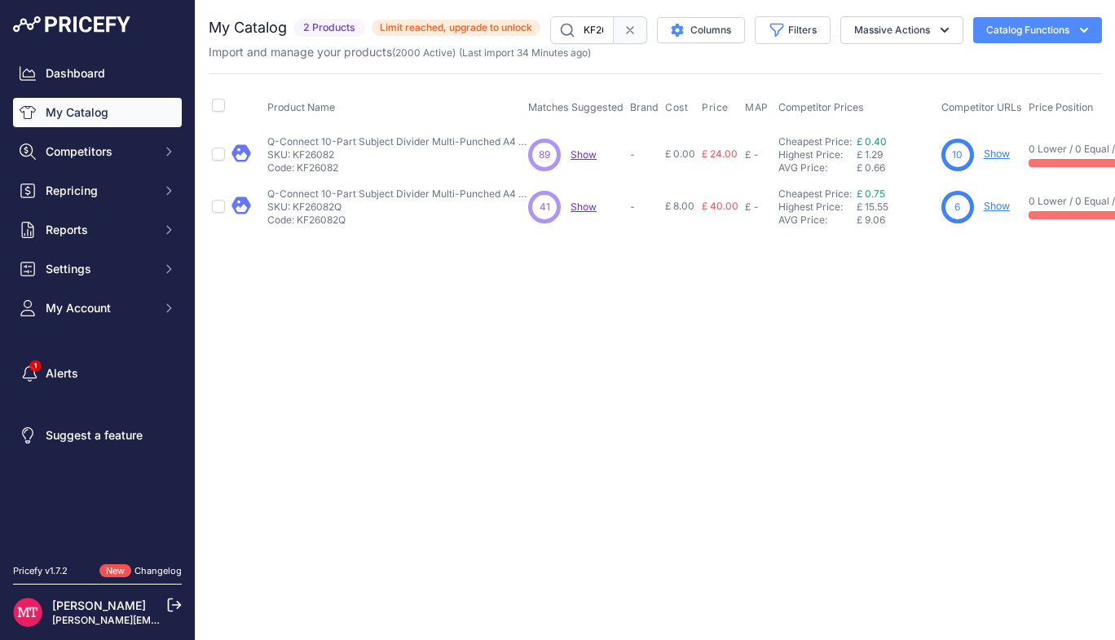
drag, startPoint x: 359, startPoint y: 217, endPoint x: 298, endPoint y: 219, distance: 60.4
click at [298, 219] on p "Code: KF26082Q" at bounding box center [397, 220] width 261 height 13
copy p "KF26082Q"
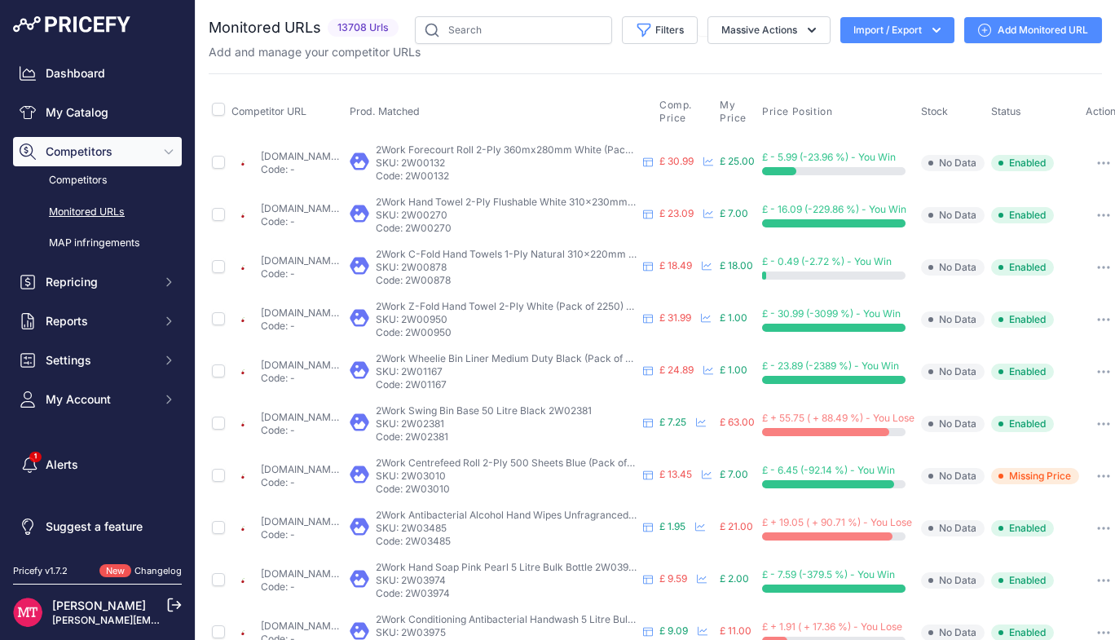
drag, startPoint x: 511, startPoint y: 387, endPoint x: 470, endPoint y: 385, distance: 40.8
click at [470, 385] on p "Code: 2W01167" at bounding box center [506, 384] width 261 height 13
click at [89, 318] on span "Reports" at bounding box center [99, 321] width 107 height 16
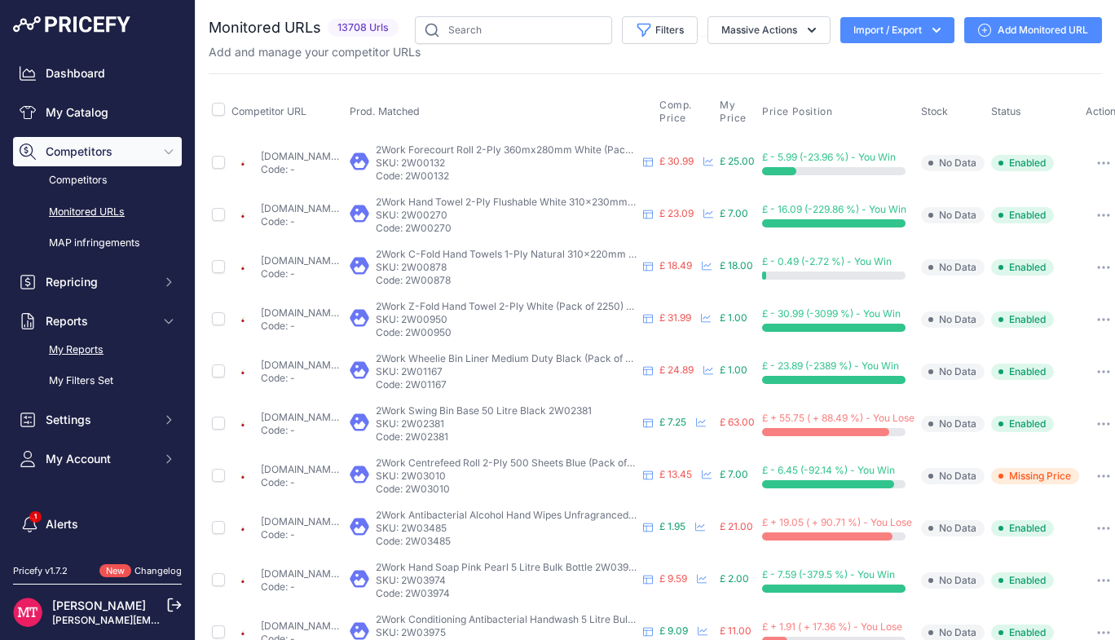
click at [59, 341] on link "My Reports" at bounding box center [97, 350] width 169 height 29
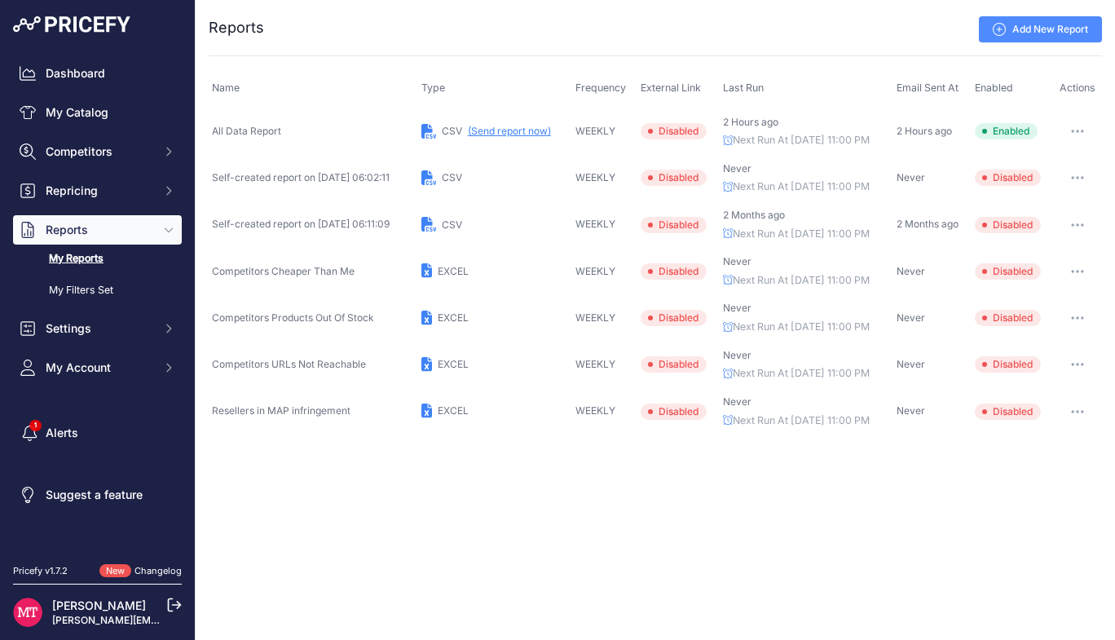
click at [530, 129] on button "(Send report now)" at bounding box center [509, 131] width 83 height 13
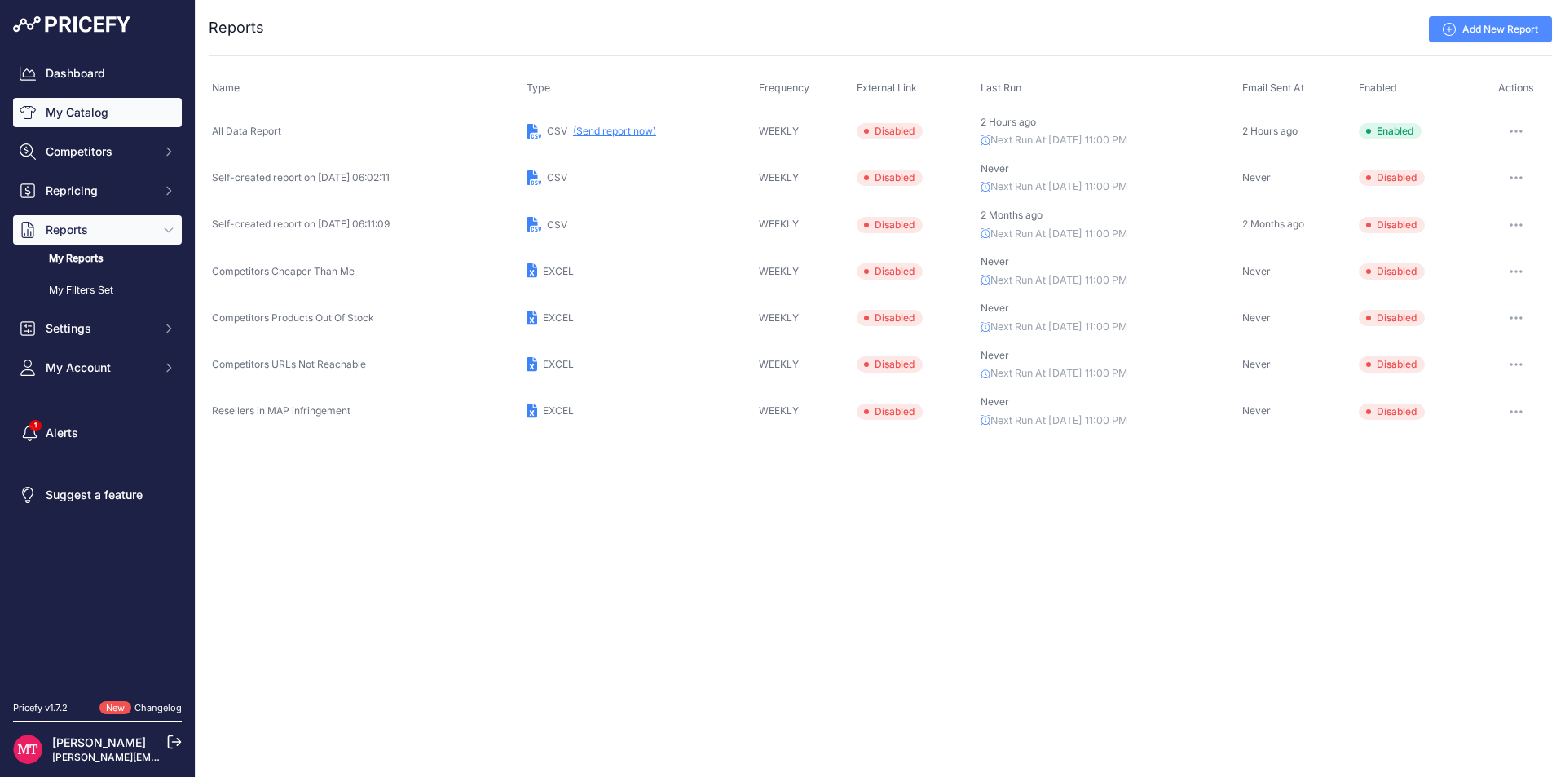
click at [95, 112] on link "My Catalog" at bounding box center [97, 112] width 169 height 29
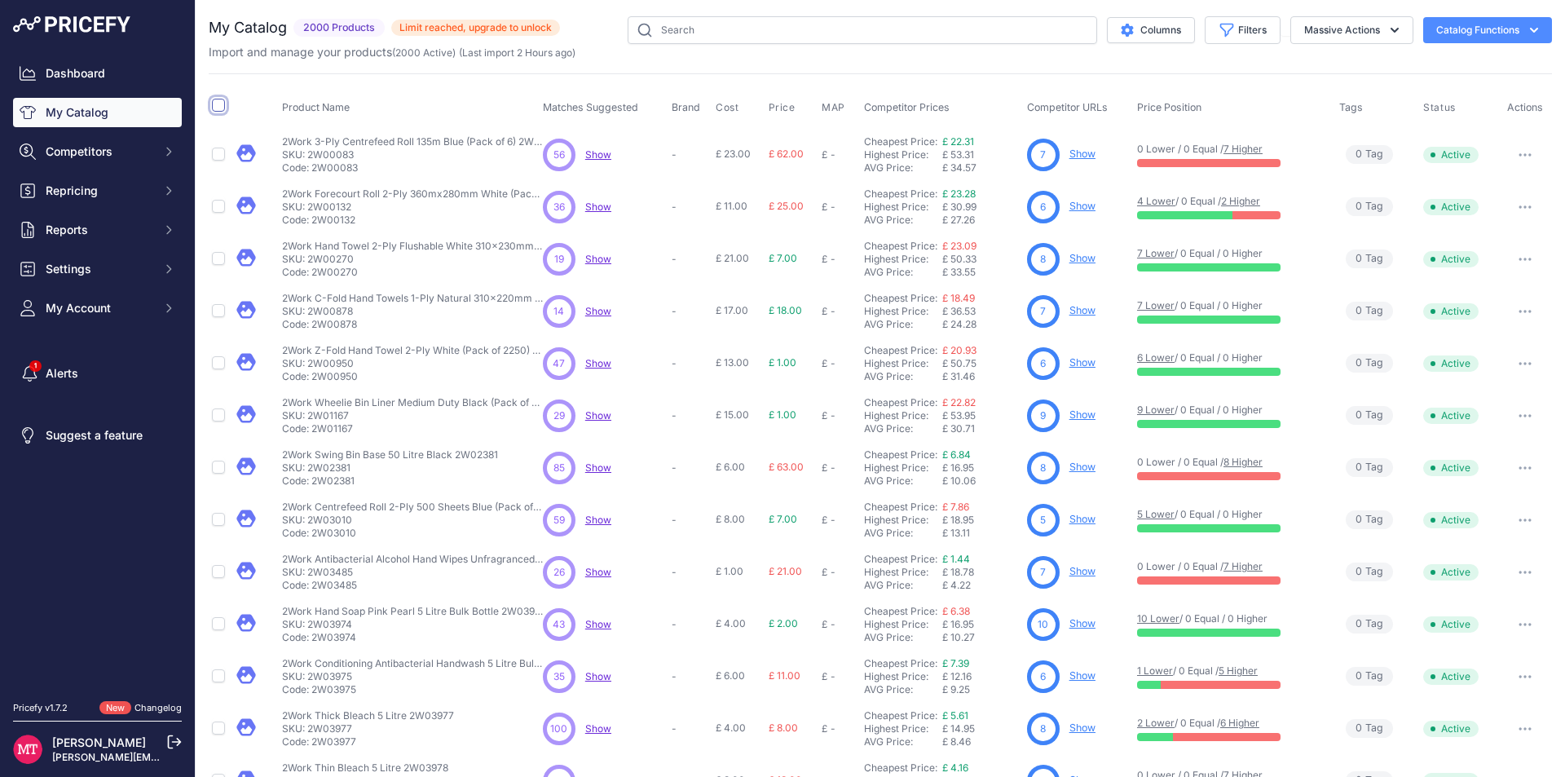
click at [221, 107] on input "checkbox" at bounding box center [218, 105] width 13 height 13
checkbox input "true"
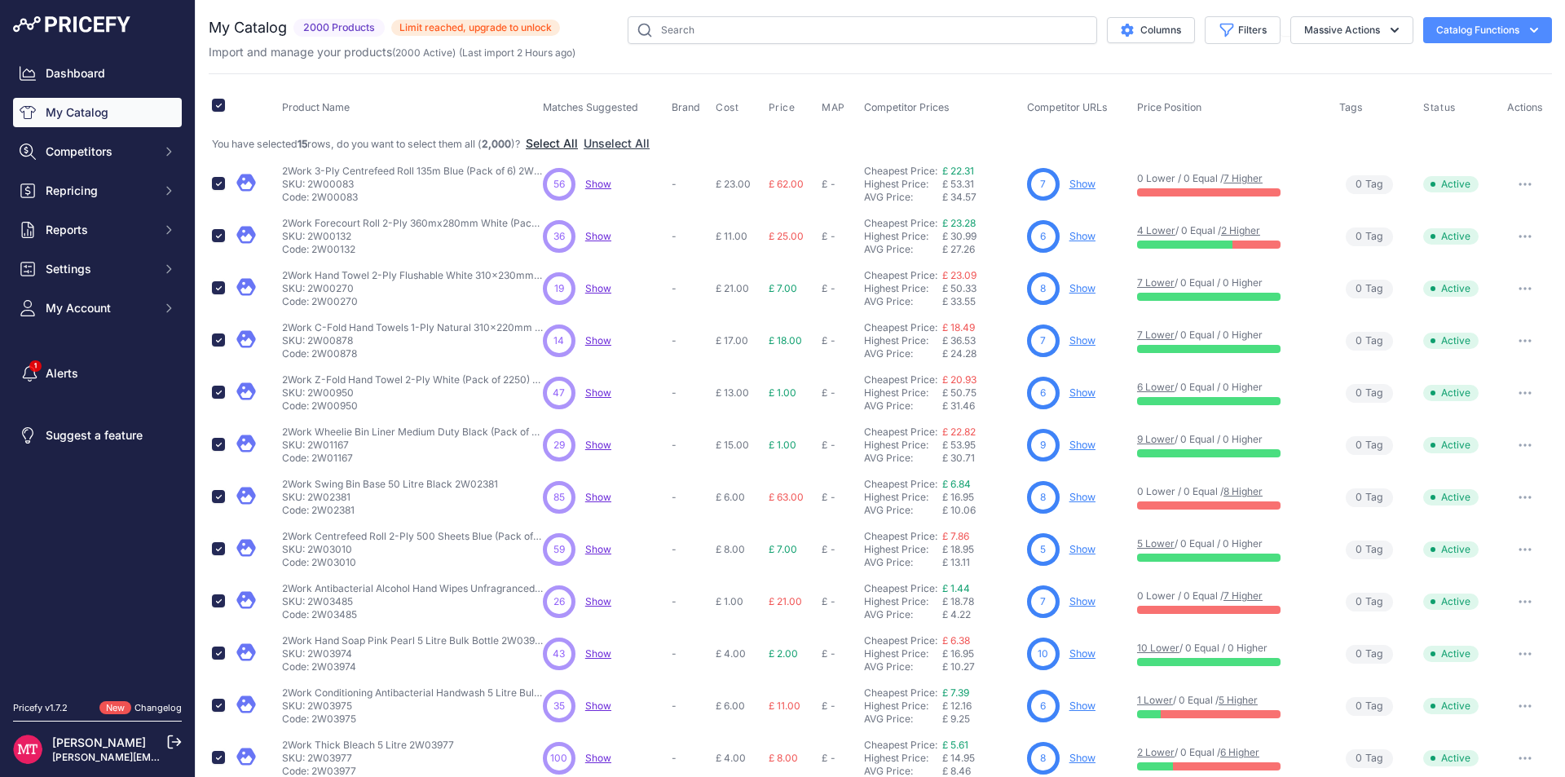
click at [569, 147] on button "Select All" at bounding box center [552, 143] width 52 height 16
click at [1385, 14] on div "You are not connected to the internet. My Catalog" at bounding box center [880, 504] width 1343 height 1008
click at [1386, 24] on icon "button" at bounding box center [1394, 30] width 16 height 16
click at [1323, 128] on button "Delete" at bounding box center [1348, 126] width 130 height 29
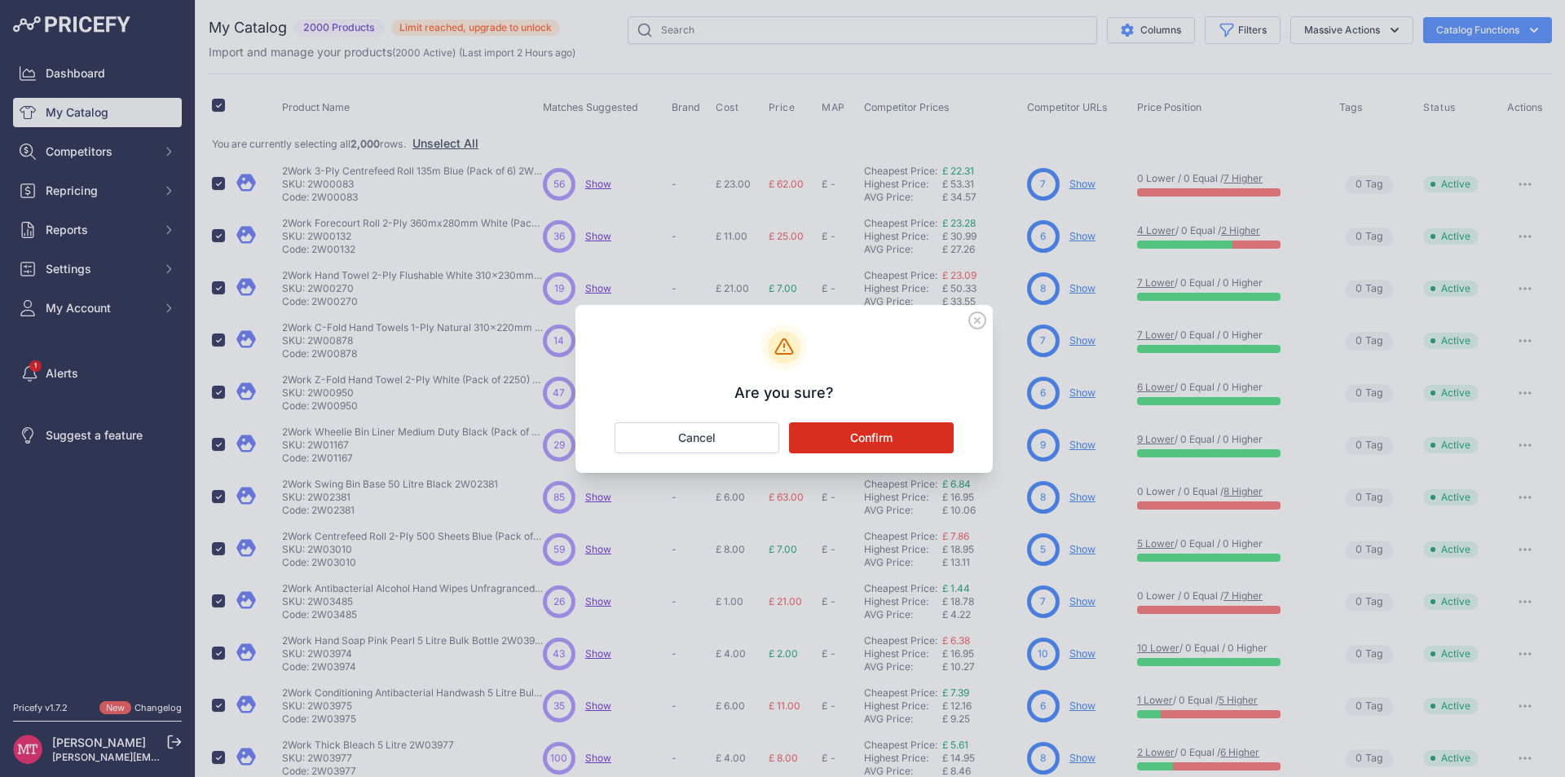
click at [887, 435] on button "Confirm" at bounding box center [871, 437] width 165 height 31
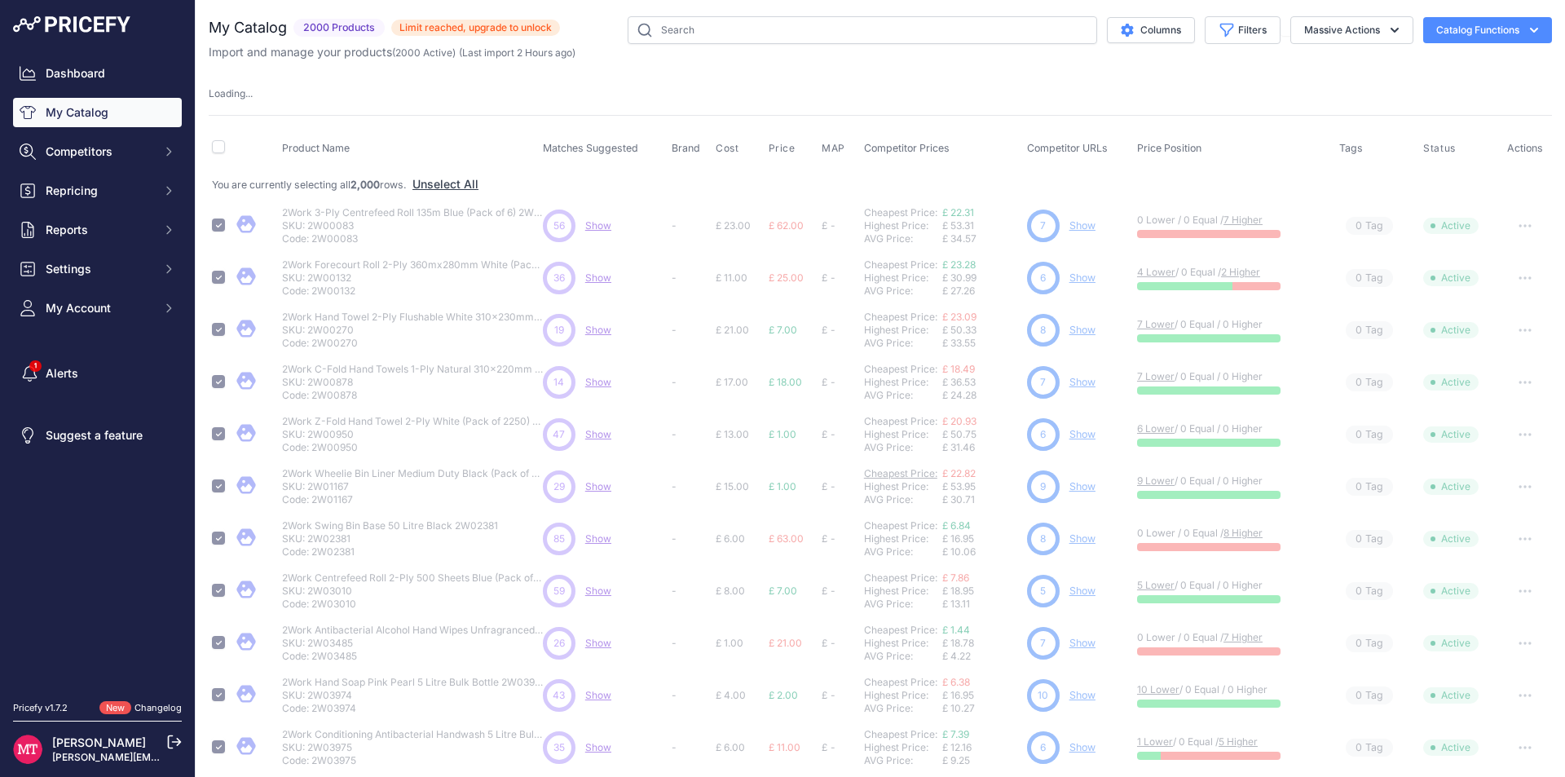
checkbox input "false"
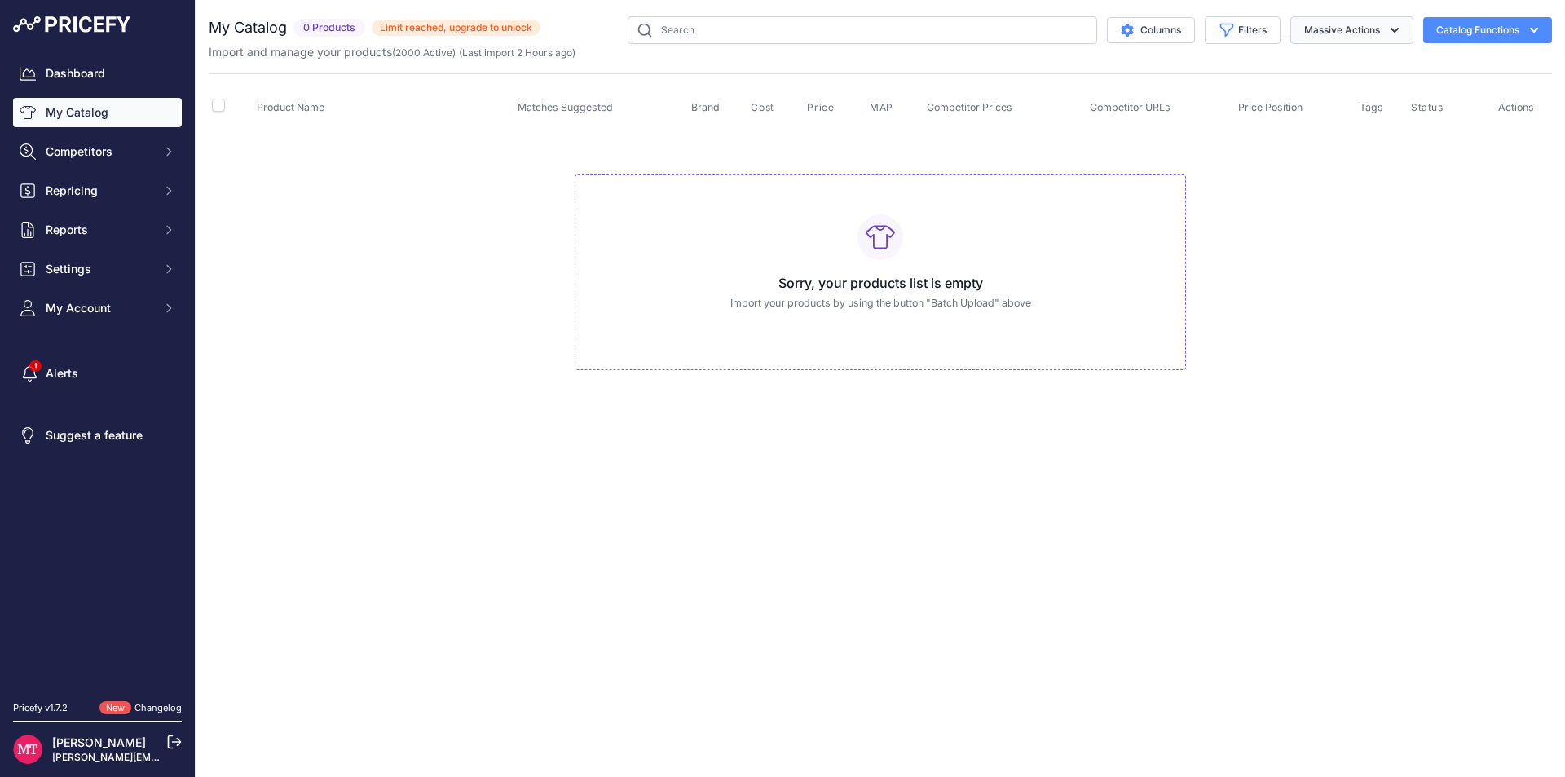
click at [1343, 27] on button "Massive Actions" at bounding box center [1351, 30] width 123 height 28
click at [1488, 37] on button "Catalog Functions" at bounding box center [1487, 30] width 129 height 26
click at [1460, 122] on link "Batch Upload" at bounding box center [1459, 122] width 183 height 29
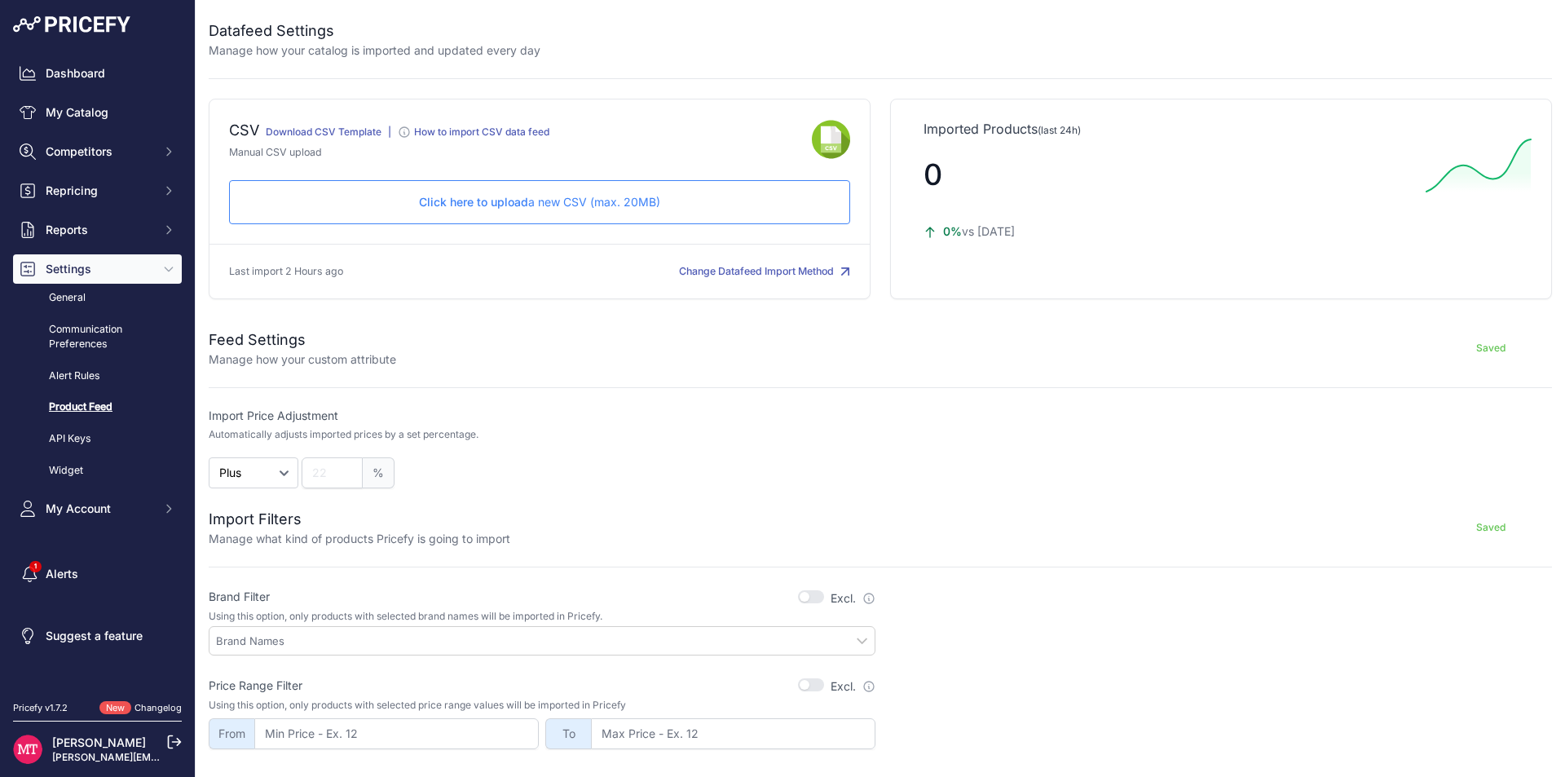
click at [654, 210] on div "Click here to upload a new CSV (max. 20MB) Check and upload in progress..." at bounding box center [539, 202] width 621 height 44
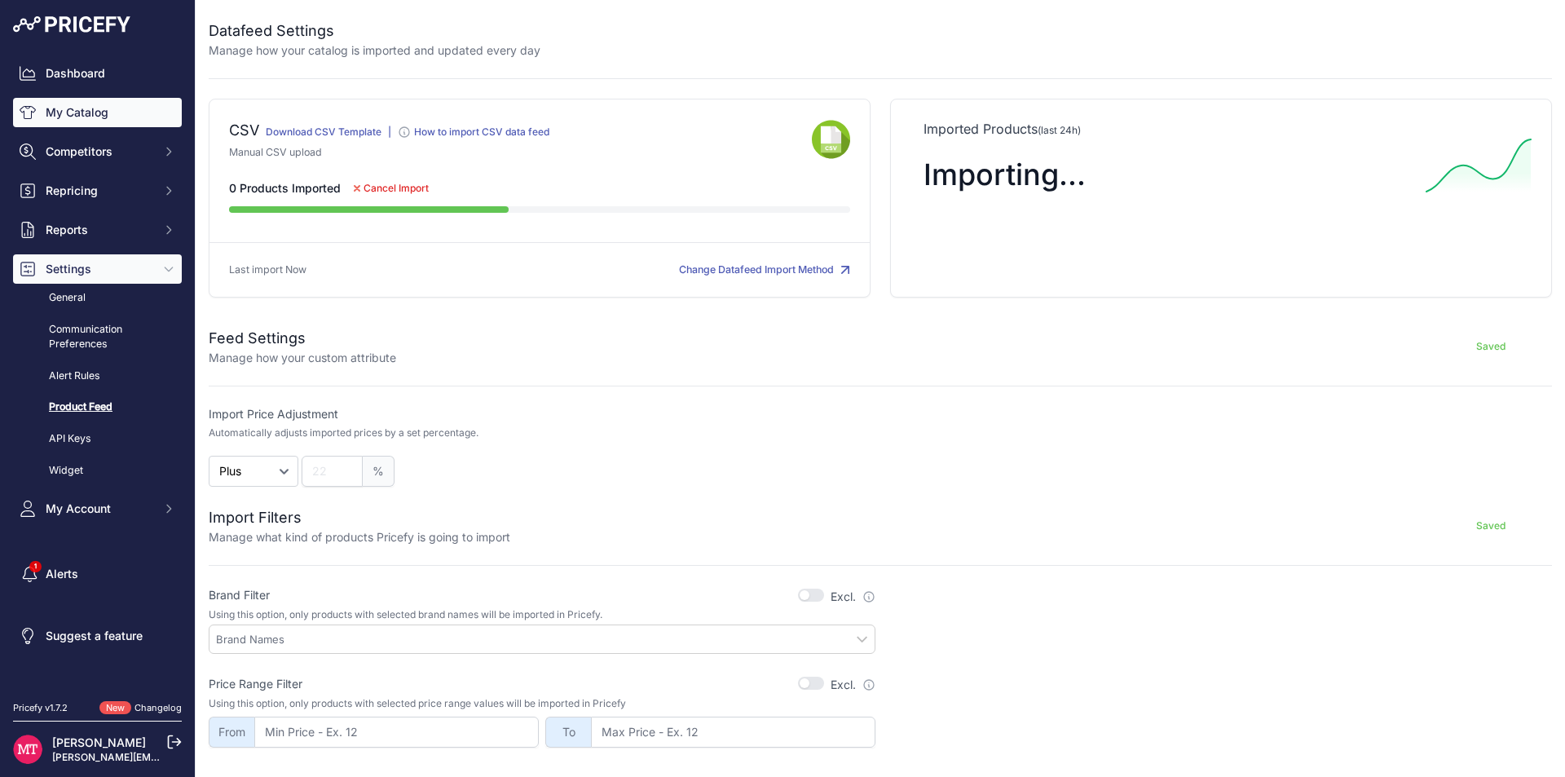
click at [111, 103] on link "My Catalog" at bounding box center [97, 112] width 169 height 29
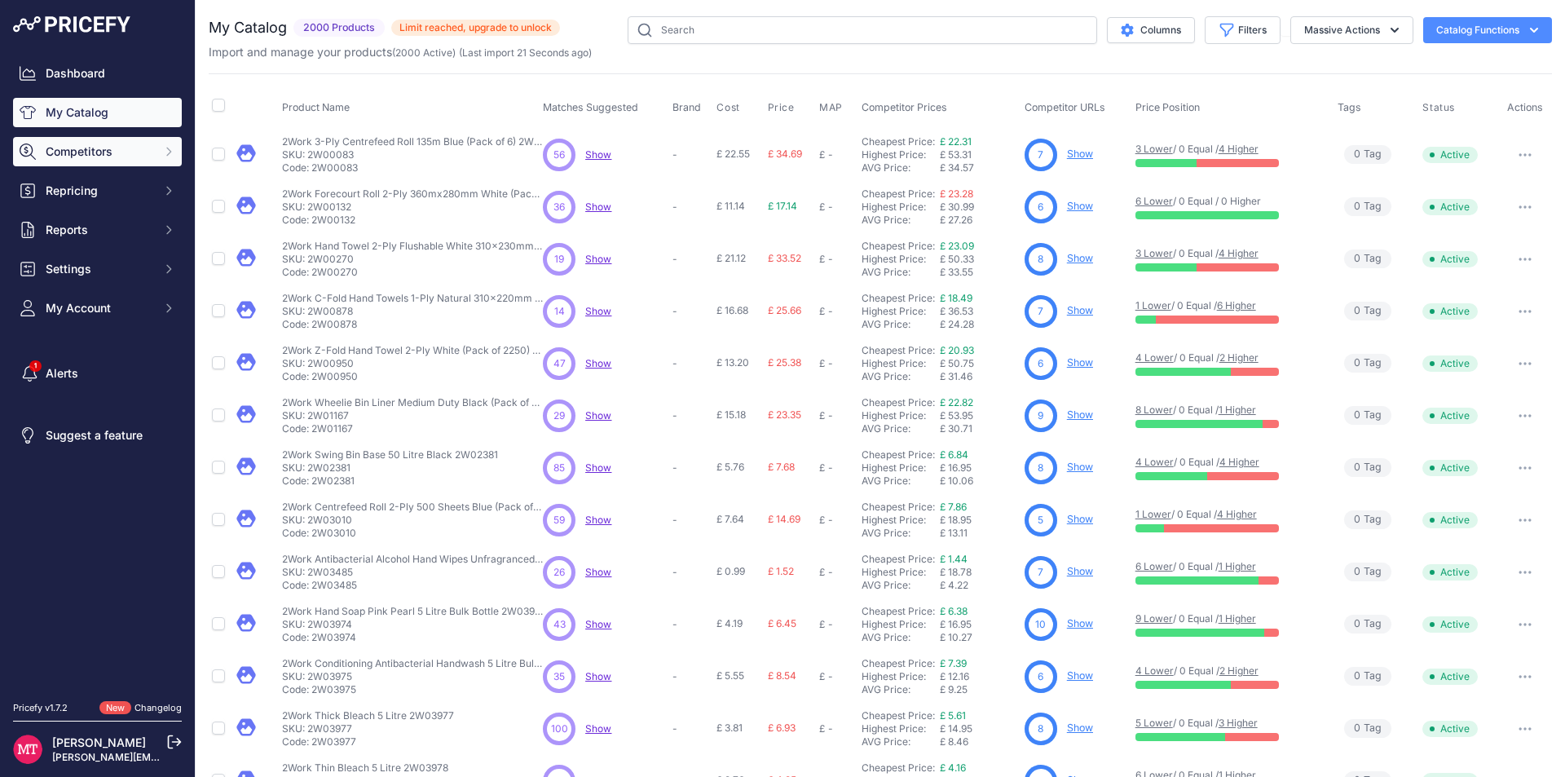
click at [111, 151] on span "Competitors" at bounding box center [99, 151] width 107 height 16
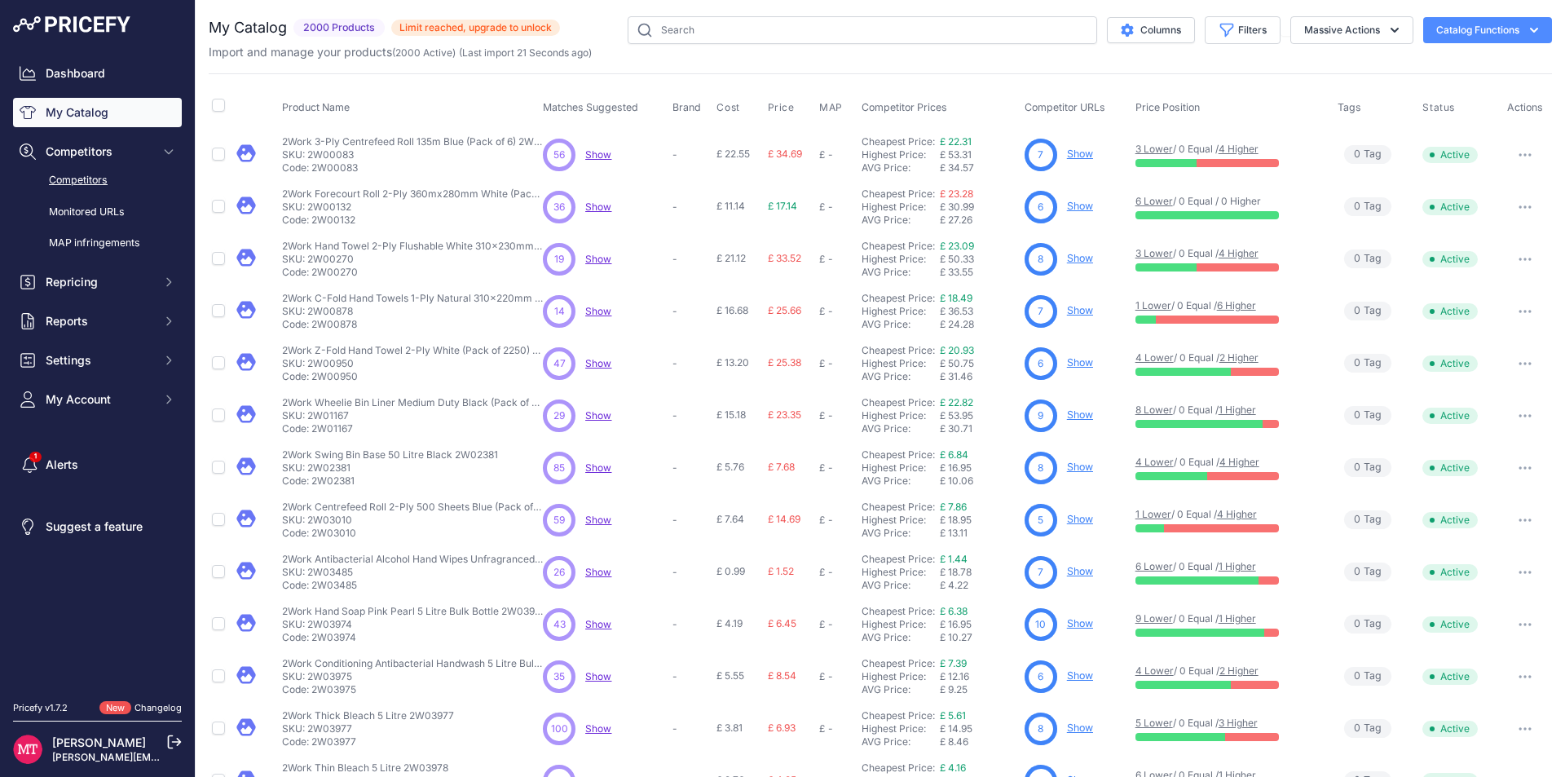
click at [112, 187] on link "Competitors" at bounding box center [97, 180] width 169 height 29
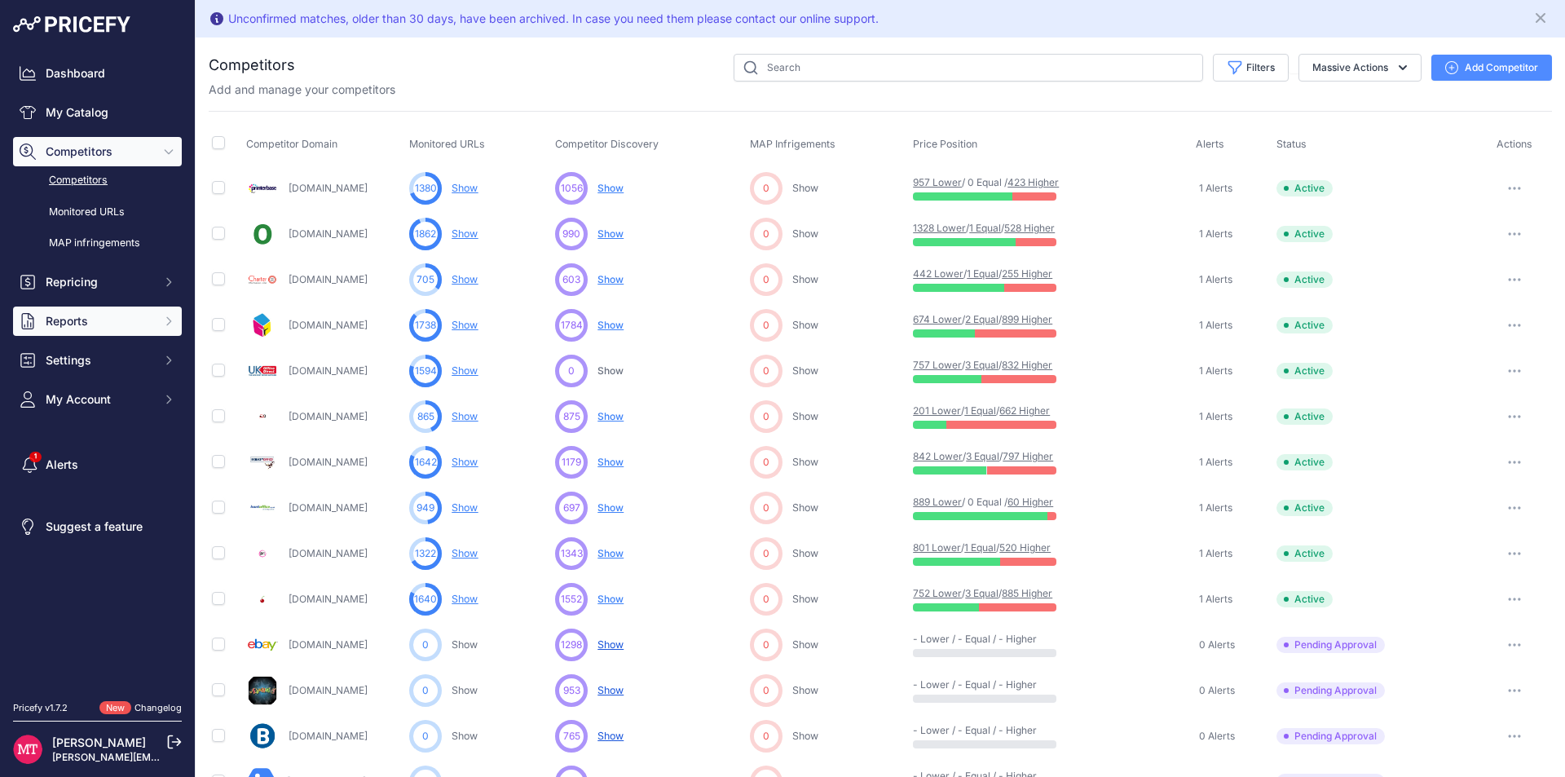
click at [90, 315] on span "Reports" at bounding box center [99, 321] width 107 height 16
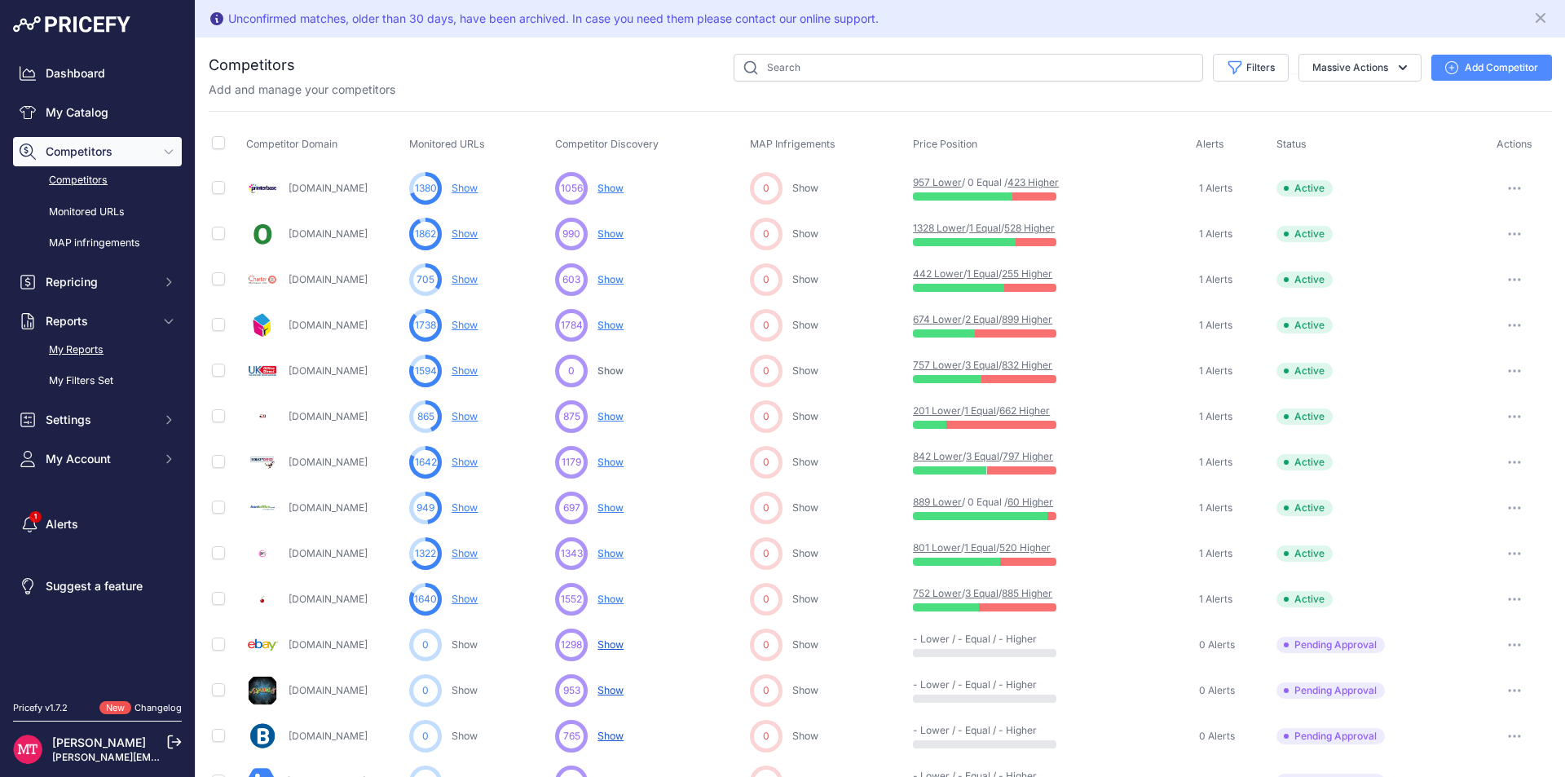
click at [90, 354] on link "My Reports" at bounding box center [97, 350] width 169 height 29
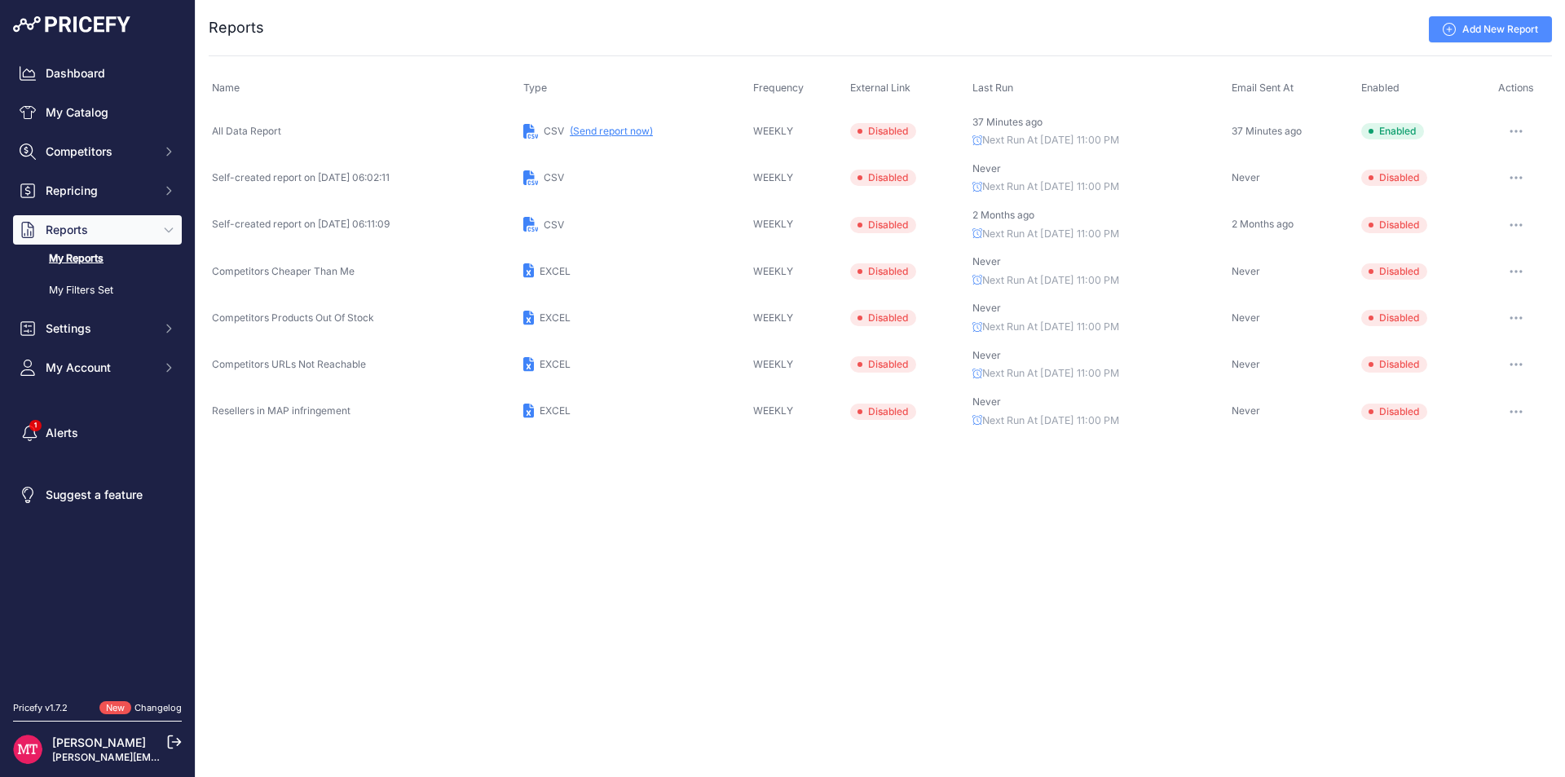
click at [634, 133] on button "(Send report now)" at bounding box center [611, 131] width 83 height 13
